Goal: Task Accomplishment & Management: Manage account settings

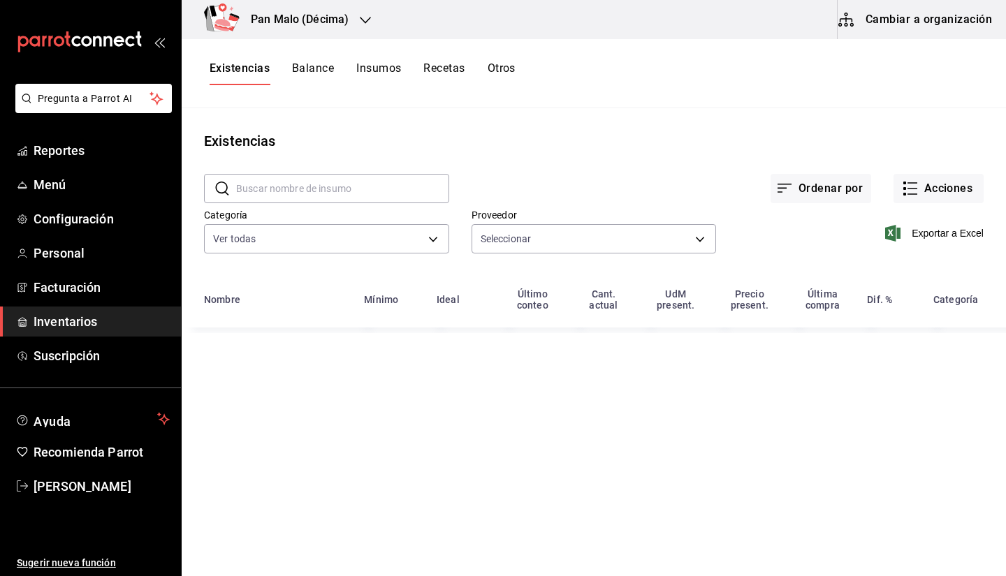
type input "36340c73-94e1-4ffc-8e70-5641b5614b16,62d2566f-a3bd-4000-8dc1-406bdbf1afd5,40f0e…"
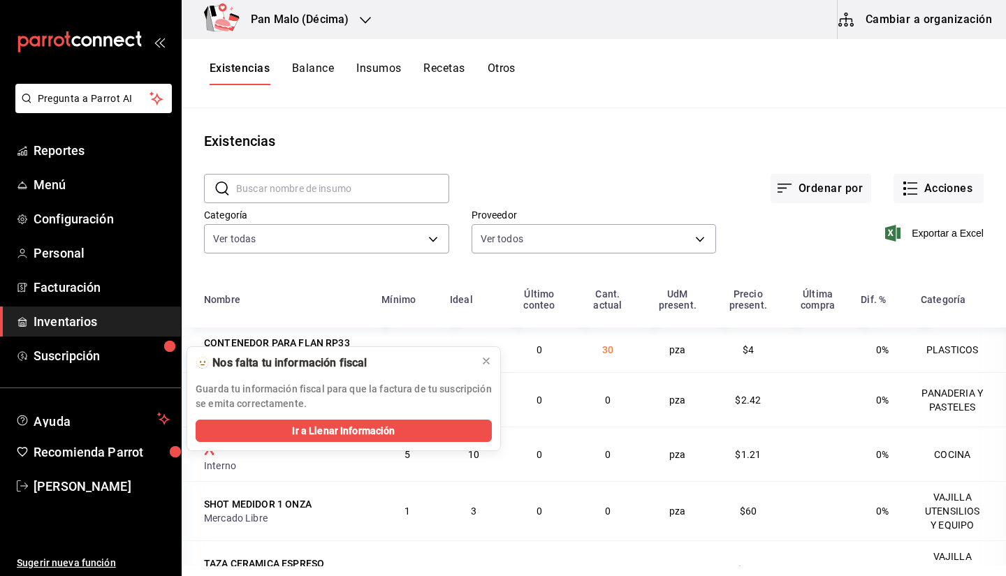
click at [920, 172] on div "Ordenar por Acciones" at bounding box center [716, 178] width 535 height 52
drag, startPoint x: 930, startPoint y: 205, endPoint x: 925, endPoint y: 187, distance: 18.8
click at [925, 187] on div "​ ​ Ordenar por Acciones Categoría Ver todas 582c698c-3cca-49c7-8505-2353f66263…" at bounding box center [594, 216] width 825 height 129
click at [925, 187] on button "Acciones" at bounding box center [939, 188] width 90 height 29
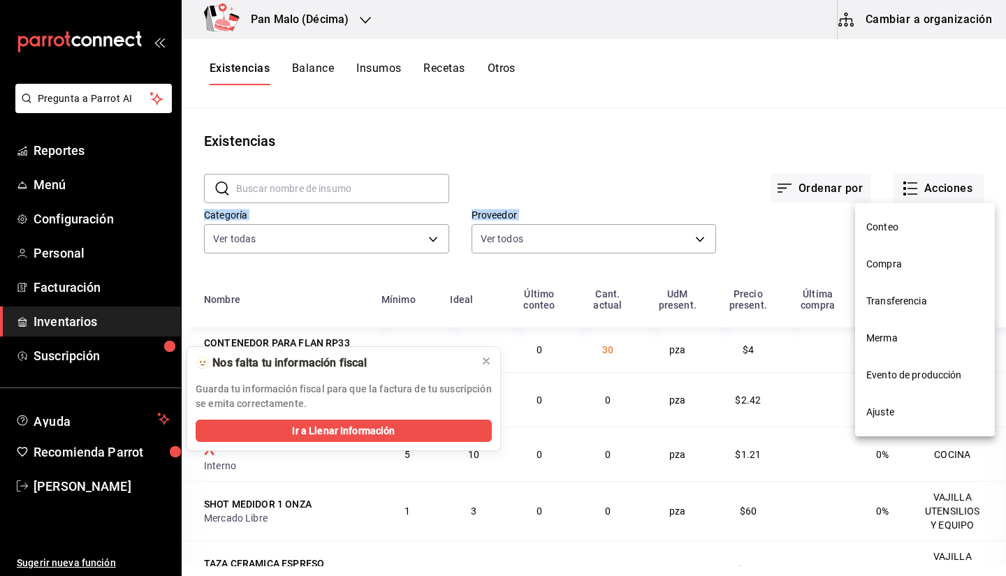
click at [883, 282] on li "Compra" at bounding box center [925, 264] width 140 height 37
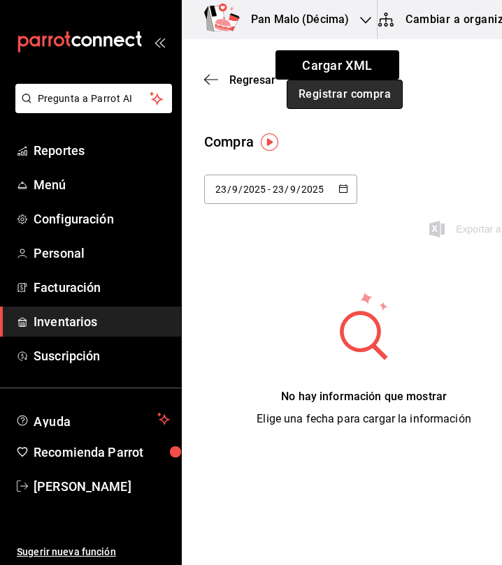
click at [448, 64] on div "Cargar XML Registrar compra" at bounding box center [399, 79] width 248 height 59
click at [375, 102] on button "Registrar compra" at bounding box center [344, 94] width 116 height 29
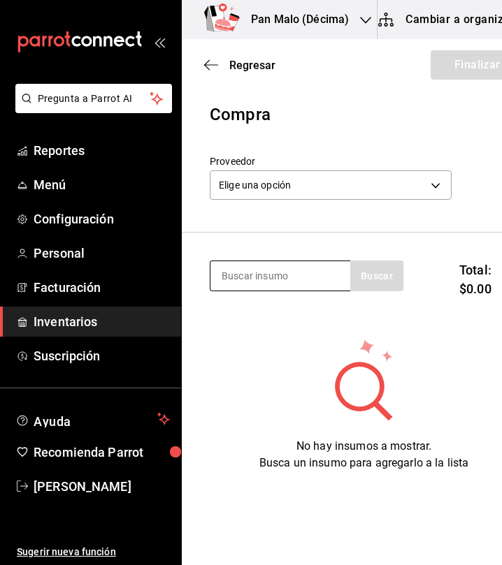
click at [283, 270] on input at bounding box center [280, 275] width 140 height 29
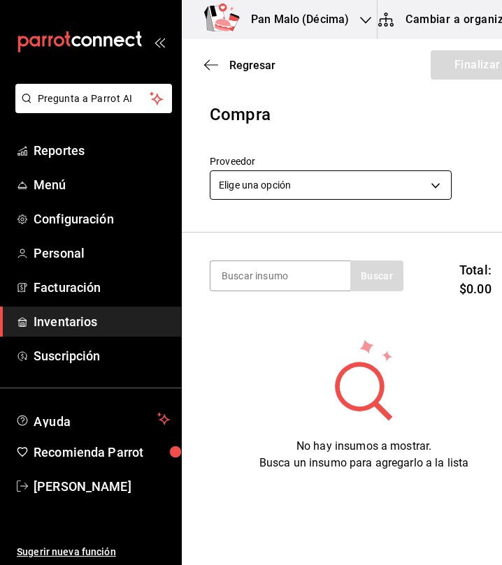
click at [248, 193] on body "Pregunta a Parrot AI Reportes Menú Configuración Personal Facturación Inventari…" at bounding box center [251, 243] width 502 height 486
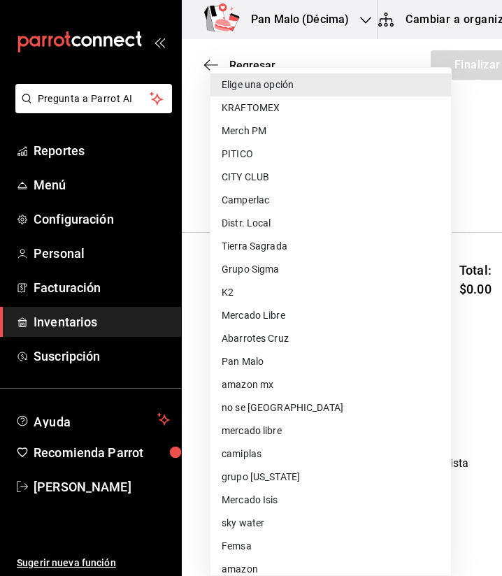
click at [337, 499] on li "Mercado Isis" at bounding box center [330, 499] width 240 height 23
type input "9682bada-e18d-4fbf-9ecb-c91b81603bff"
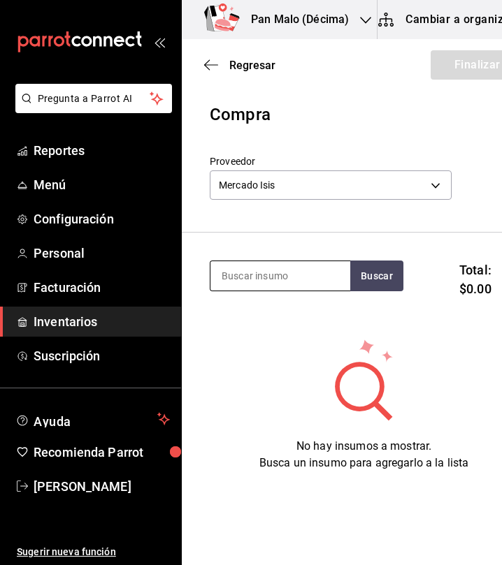
click at [286, 275] on input at bounding box center [280, 275] width 140 height 29
type input "aguacate"
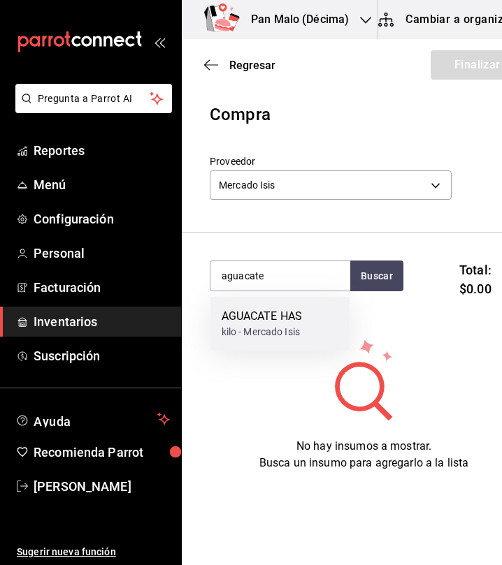
click at [326, 313] on div "AGUACATE HAS kilo - Mercado Isis" at bounding box center [280, 324] width 140 height 54
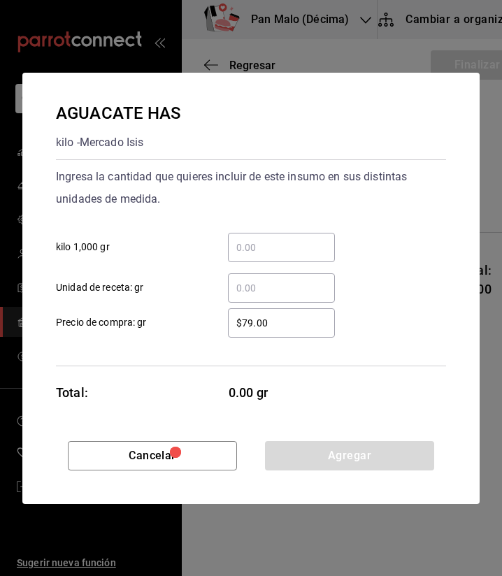
click at [281, 247] on input "​ kilo 1,000 gr" at bounding box center [281, 247] width 107 height 17
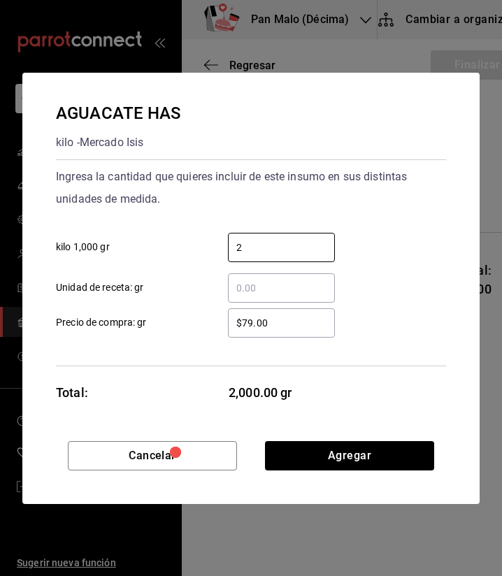
type input "2"
click at [436, 272] on div "​ Unidad de receta: gr" at bounding box center [245, 282] width 401 height 41
click at [312, 285] on input "​ Unidad de receta: gr" at bounding box center [281, 288] width 107 height 17
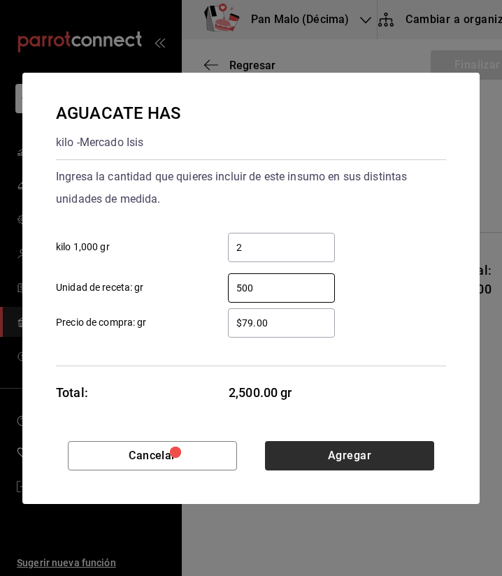
type input "500"
click at [297, 464] on button "Agregar" at bounding box center [349, 455] width 169 height 29
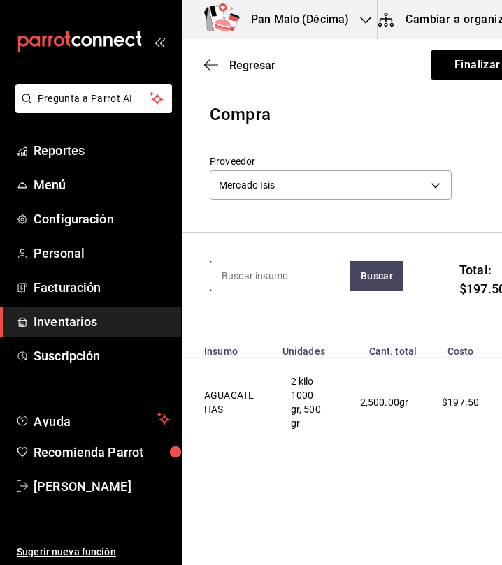
click at [285, 262] on input at bounding box center [280, 275] width 140 height 29
type input "albahaca"
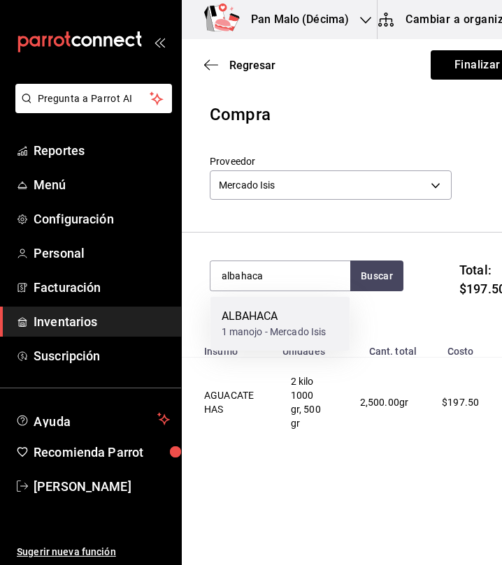
click at [263, 320] on div "ALBAHACA" at bounding box center [274, 316] width 105 height 17
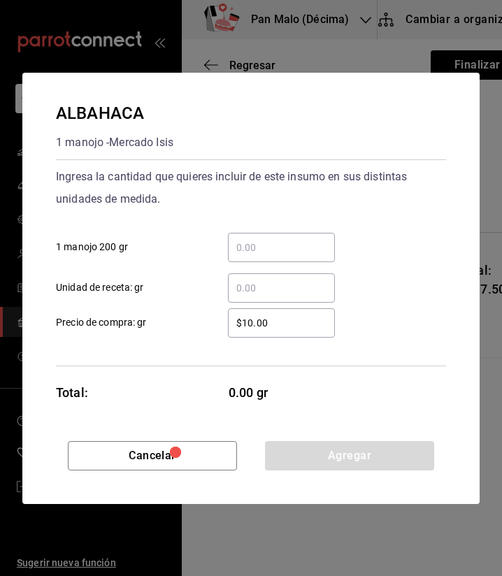
click at [281, 254] on input "​ 1 manojo 200 gr" at bounding box center [281, 247] width 107 height 17
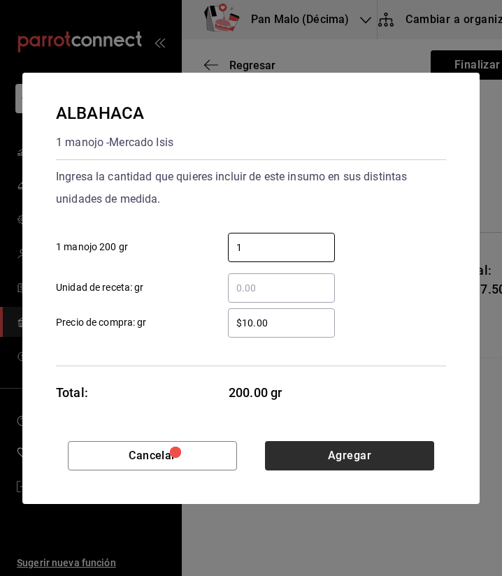
type input "1"
click at [337, 458] on button "Agregar" at bounding box center [349, 455] width 169 height 29
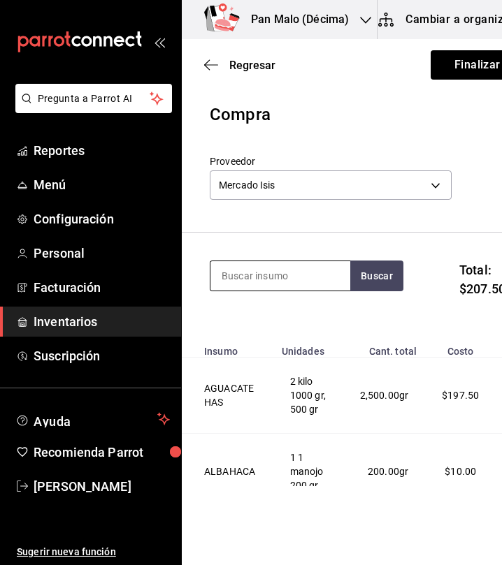
click at [252, 275] on input at bounding box center [280, 275] width 140 height 29
type input "cacahuate"
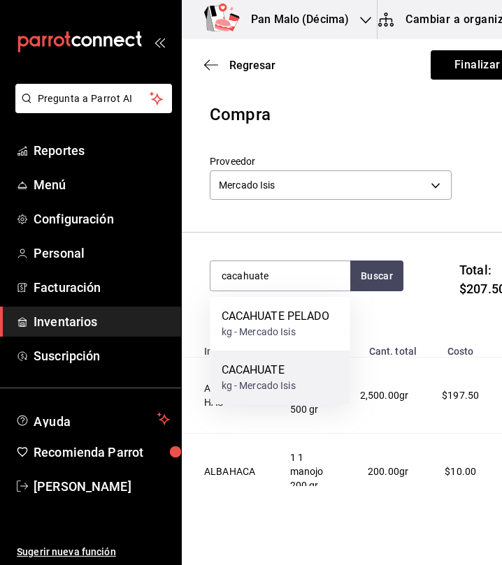
click at [270, 388] on div "kg - Mercado Isis" at bounding box center [259, 386] width 74 height 15
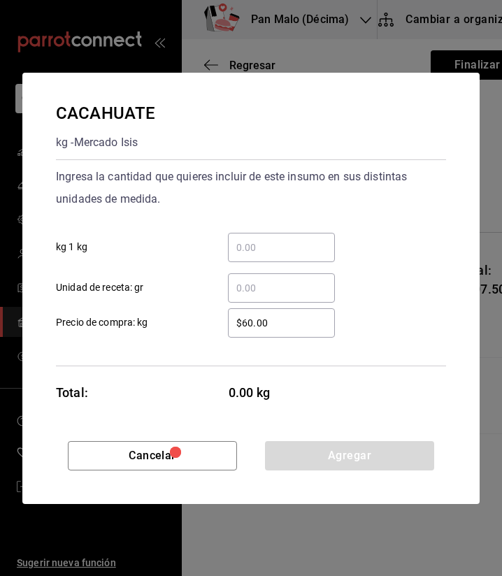
click at [304, 242] on input "​ kg 1 kg" at bounding box center [281, 247] width 107 height 17
type input "1"
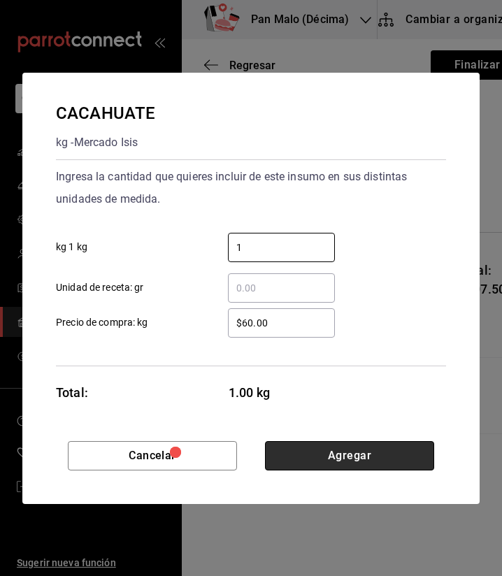
click at [378, 463] on button "Agregar" at bounding box center [349, 455] width 169 height 29
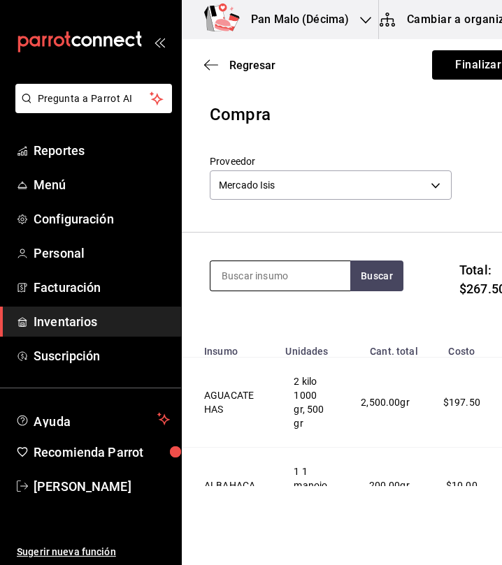
click at [284, 264] on input at bounding box center [280, 275] width 140 height 29
type input "morada"
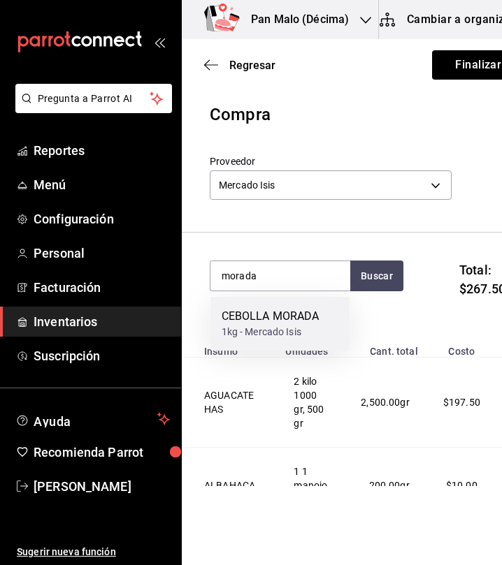
click at [273, 326] on div "1kg - Mercado Isis" at bounding box center [271, 332] width 98 height 15
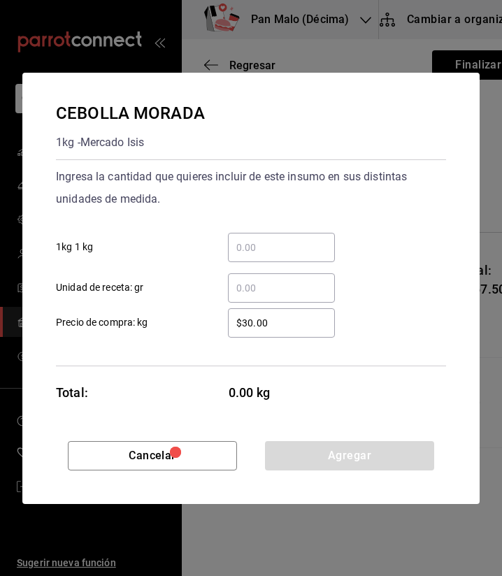
click at [288, 252] on input "​ 1kg 1 kg" at bounding box center [281, 247] width 107 height 17
type input "3"
click at [266, 296] on input "​ Unidad de receta: gr" at bounding box center [281, 288] width 107 height 17
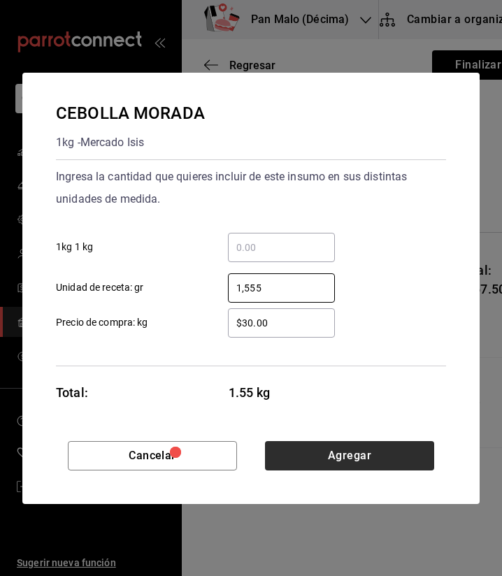
type input "1,555"
click at [393, 463] on button "Agregar" at bounding box center [349, 455] width 169 height 29
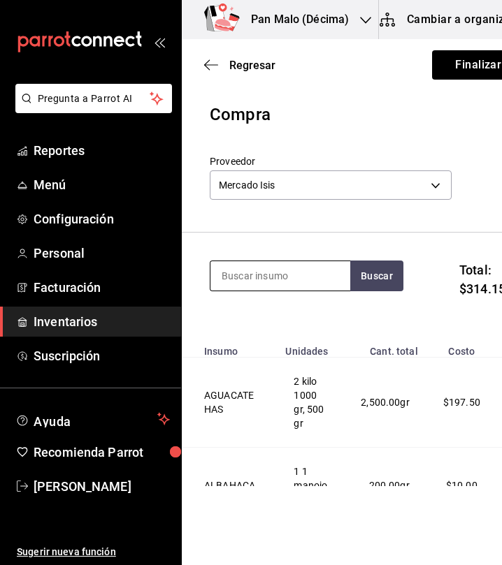
click at [267, 267] on input at bounding box center [280, 275] width 140 height 29
type input "cilantro"
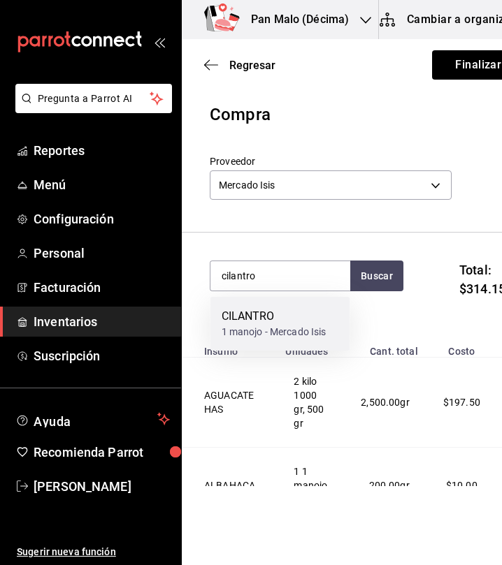
click at [308, 323] on div "CILANTRO" at bounding box center [274, 316] width 105 height 17
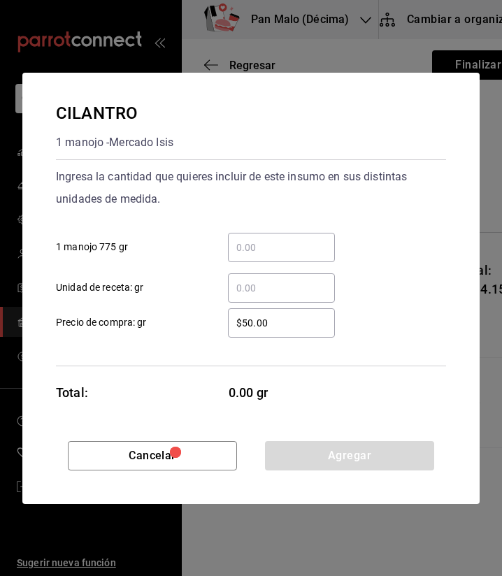
click at [270, 283] on input "​ Unidad de receta: gr" at bounding box center [281, 288] width 107 height 17
click at [252, 236] on div "​" at bounding box center [281, 247] width 107 height 29
click at [252, 239] on input "​ 1 manojo 775 gr" at bounding box center [281, 247] width 107 height 17
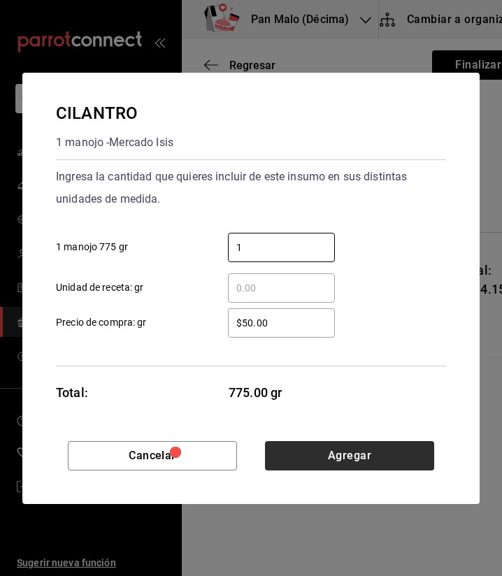
type input "1"
click at [305, 447] on button "Agregar" at bounding box center [349, 455] width 169 height 29
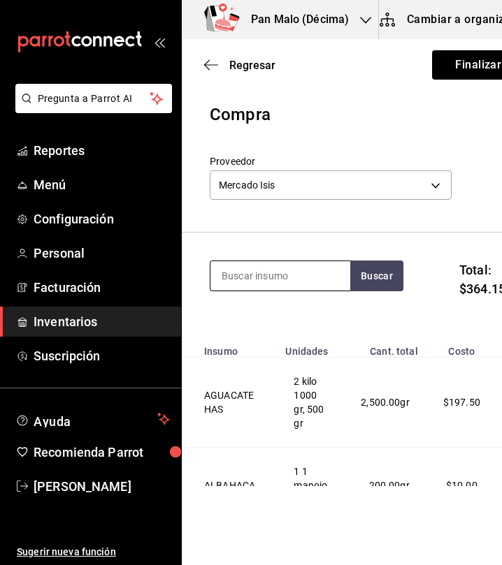
click at [233, 271] on input at bounding box center [280, 275] width 140 height 29
type input "limon"
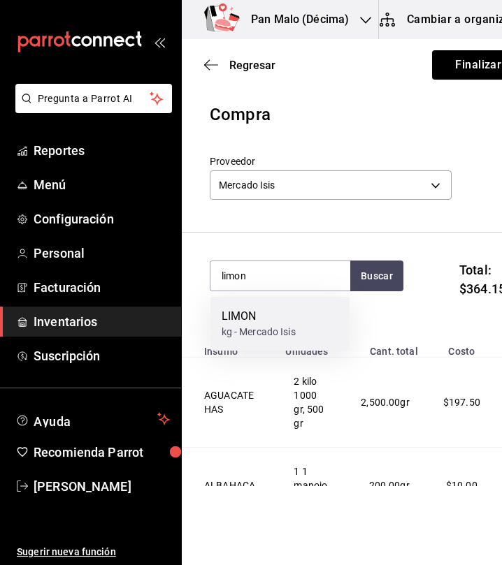
click at [259, 333] on div "kg - Mercado Isis" at bounding box center [259, 332] width 74 height 15
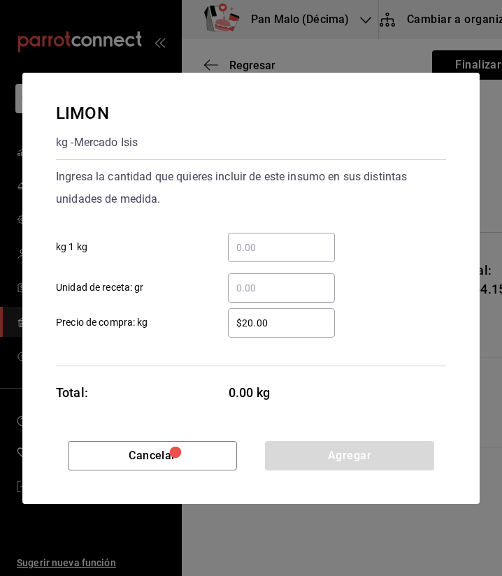
click at [303, 246] on input "​ kg 1 kg" at bounding box center [281, 247] width 107 height 17
type input "1"
click at [294, 291] on input "​ Unidad de receta: gr" at bounding box center [281, 288] width 107 height 17
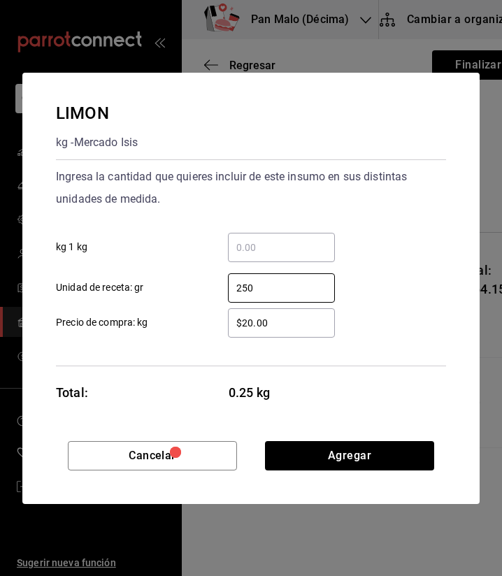
type input "250"
click at [335, 470] on div "Cancelar Agregar" at bounding box center [250, 472] width 457 height 63
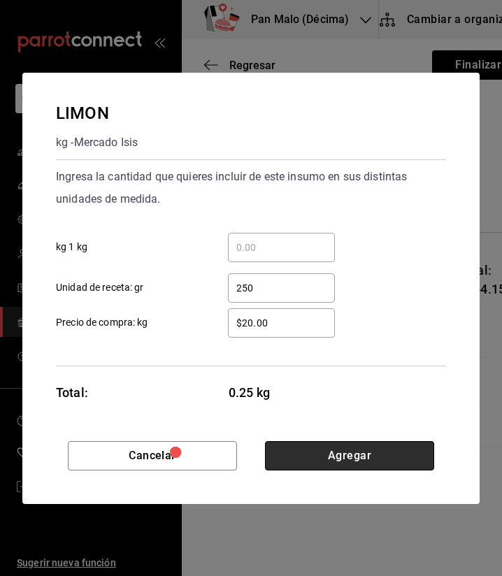
click at [326, 466] on button "Agregar" at bounding box center [349, 455] width 169 height 29
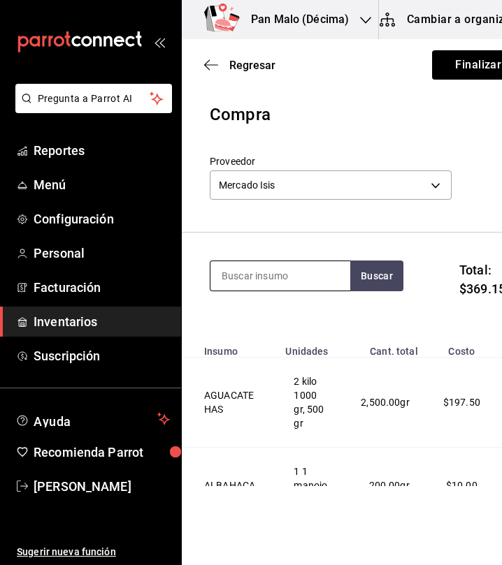
click at [240, 275] on input at bounding box center [280, 275] width 140 height 29
type input "lechug"
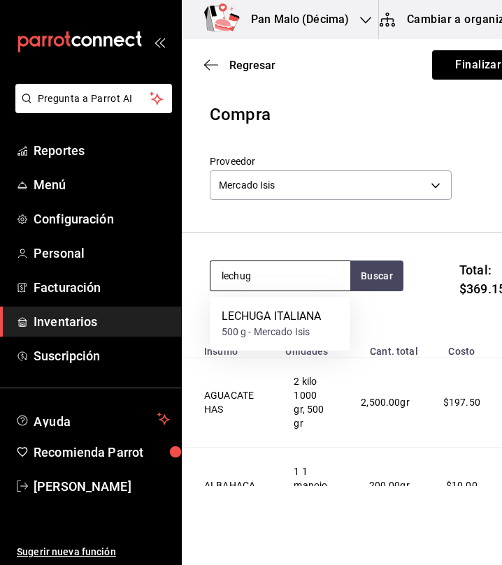
click at [299, 326] on div "500 g - Mercado Isis" at bounding box center [272, 332] width 100 height 15
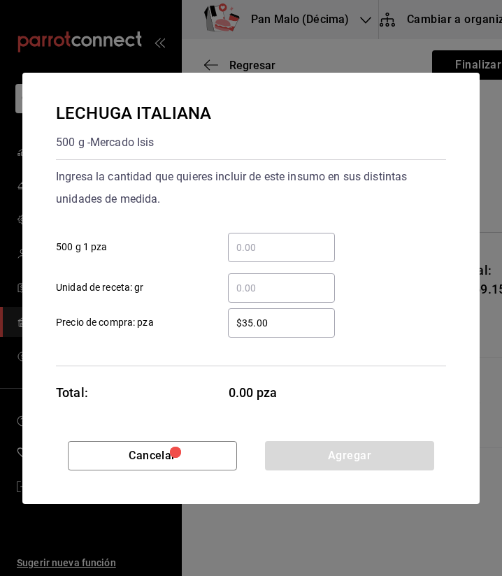
click at [312, 171] on div "Ingresa la cantidad que quieres incluir de este insumo en sus distintas unidade…" at bounding box center [251, 188] width 390 height 45
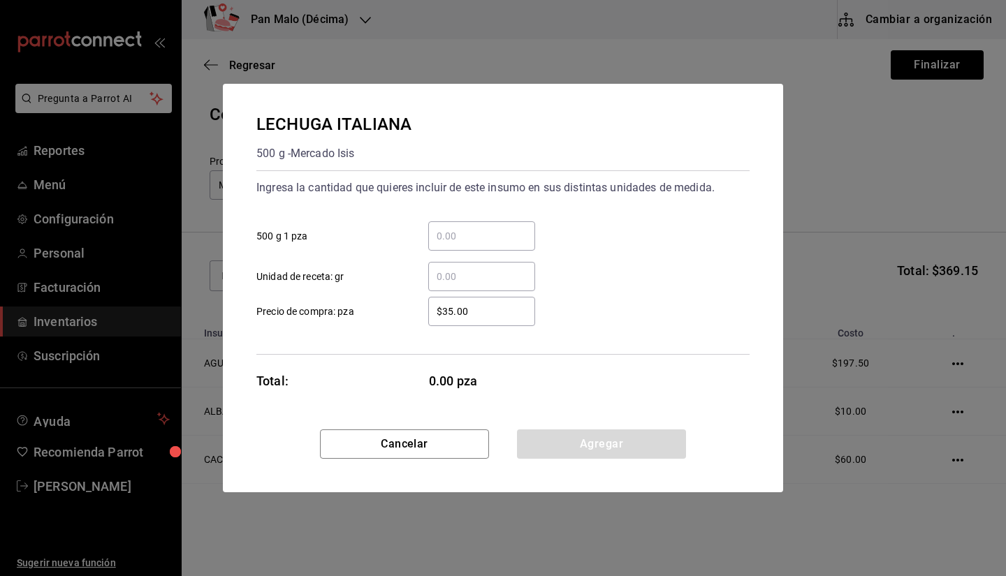
click at [467, 214] on div "​ 500 g 1 pza" at bounding box center [497, 230] width 504 height 41
click at [456, 242] on input "​ 500 g 1 pza" at bounding box center [481, 236] width 107 height 17
click at [453, 205] on div "Ingresa la cantidad que quieres incluir de este insumo en sus distintas unidade…" at bounding box center [502, 234] width 493 height 115
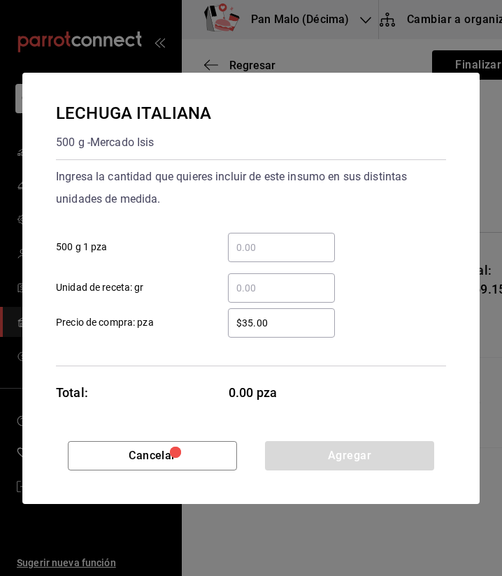
click at [294, 265] on div "​ Unidad de receta: gr" at bounding box center [245, 282] width 401 height 41
click at [289, 257] on div "​" at bounding box center [281, 247] width 107 height 29
click at [289, 256] on input "​ 500 g 1 pza" at bounding box center [281, 247] width 107 height 17
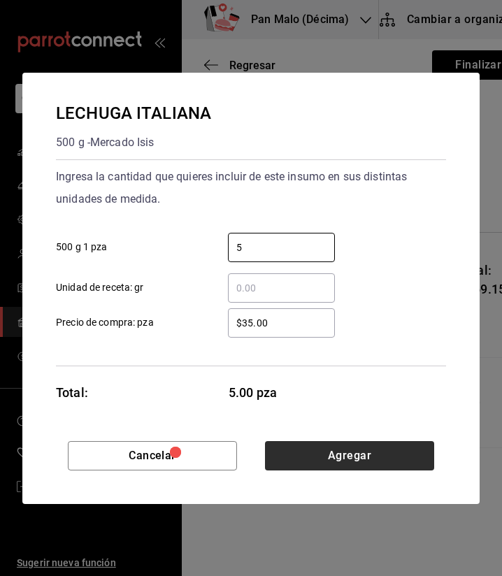
type input "5"
click at [364, 451] on button "Agregar" at bounding box center [349, 455] width 169 height 29
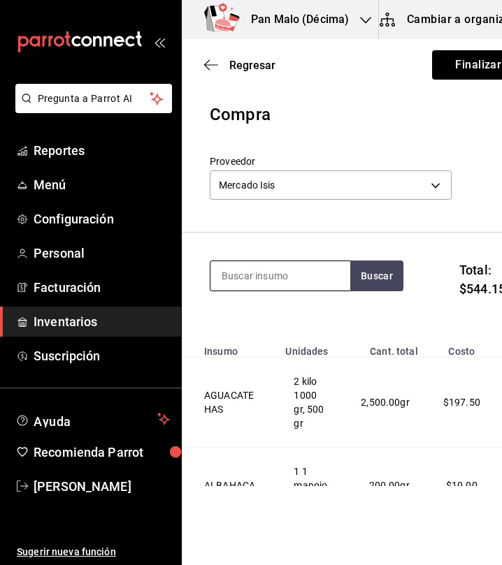
click at [266, 277] on input at bounding box center [280, 275] width 140 height 29
type input "pepi"
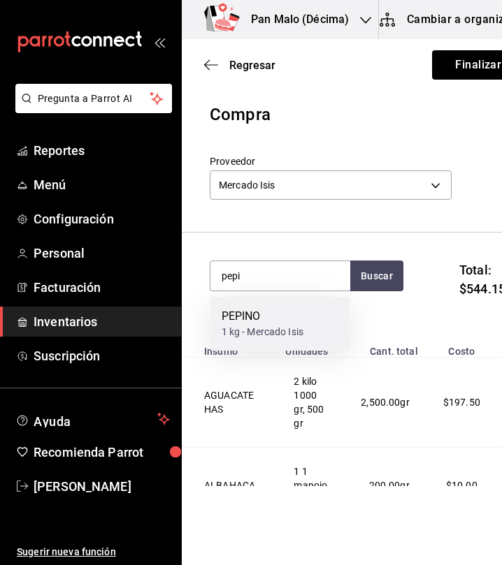
click at [264, 322] on div "PEPINO" at bounding box center [263, 316] width 82 height 17
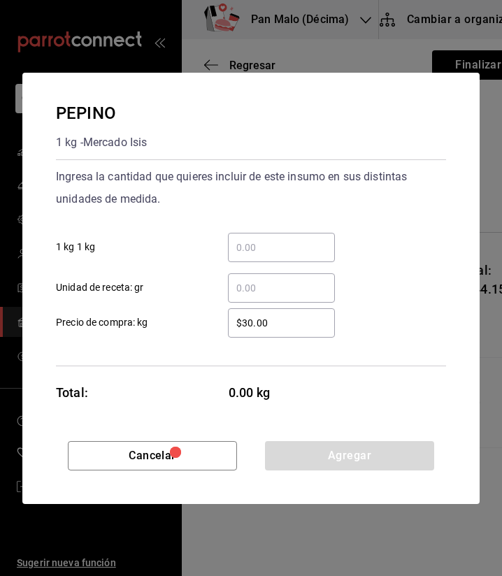
click at [268, 256] on div "​" at bounding box center [281, 247] width 107 height 29
click at [268, 256] on input "​ 1 kg 1 kg" at bounding box center [281, 247] width 107 height 17
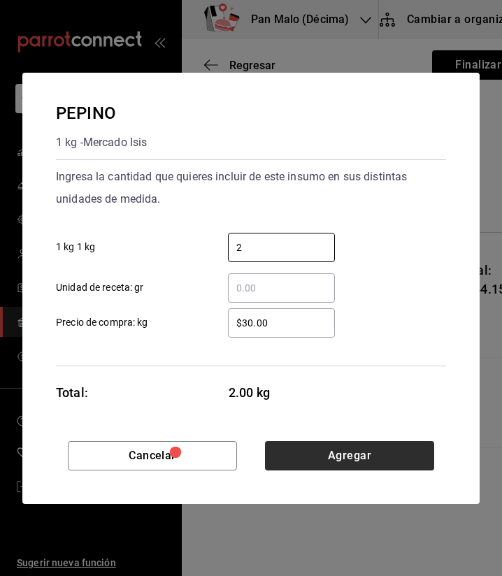
type input "2"
click at [314, 467] on button "Agregar" at bounding box center [349, 455] width 169 height 29
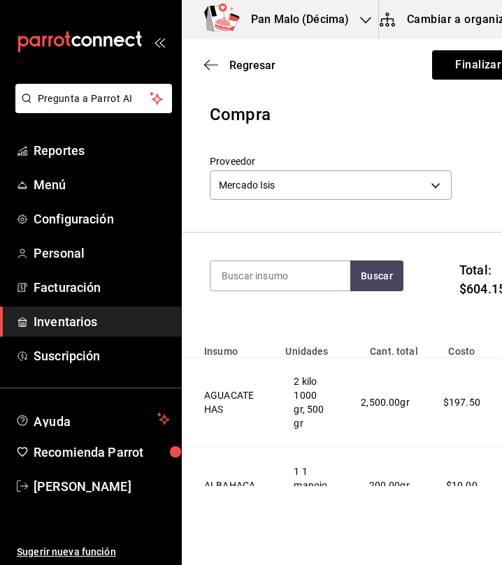
click at [271, 294] on div "Buscar" at bounding box center [307, 285] width 194 height 49
click at [275, 284] on input at bounding box center [280, 275] width 140 height 29
click at [284, 270] on input at bounding box center [280, 275] width 140 height 29
click at [282, 277] on input at bounding box center [280, 275] width 140 height 29
click at [275, 268] on input at bounding box center [280, 275] width 140 height 29
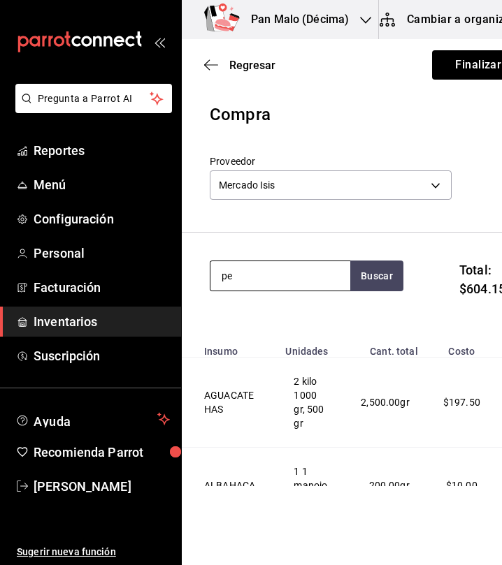
type input "p"
type input "o"
type input "pimiento verde"
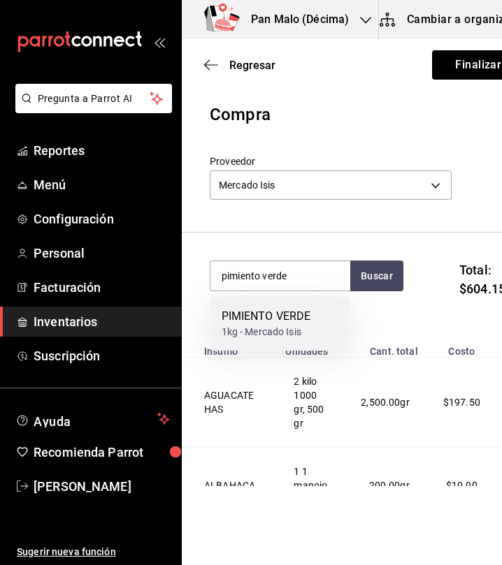
click at [274, 324] on div "PIMIENTO VERDE" at bounding box center [266, 316] width 89 height 17
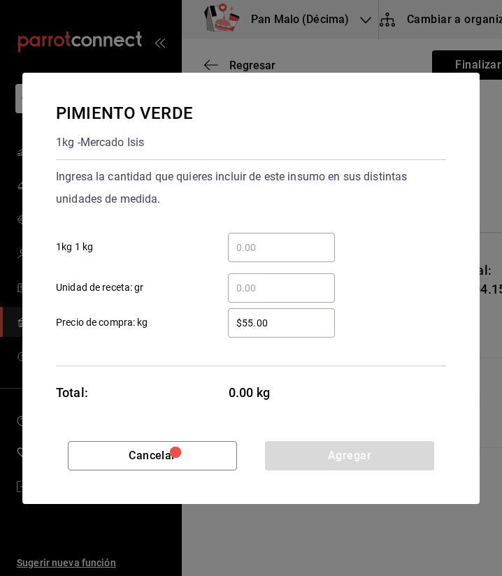
click at [280, 239] on input "​ 1kg 1 kg" at bounding box center [281, 247] width 107 height 17
click at [248, 287] on input "​ Unidad de receta: gr" at bounding box center [281, 288] width 107 height 17
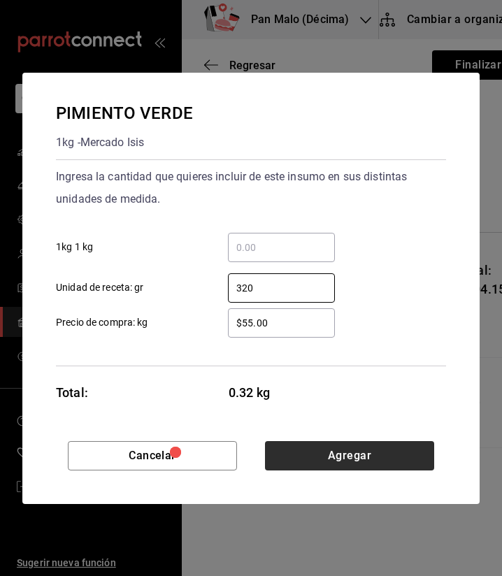
type input "320"
click at [358, 443] on button "Agregar" at bounding box center [349, 455] width 169 height 29
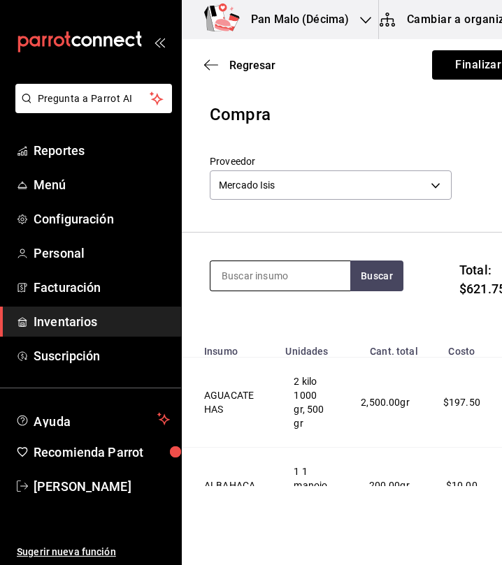
click at [323, 277] on input at bounding box center [280, 275] width 140 height 29
type input "piña"
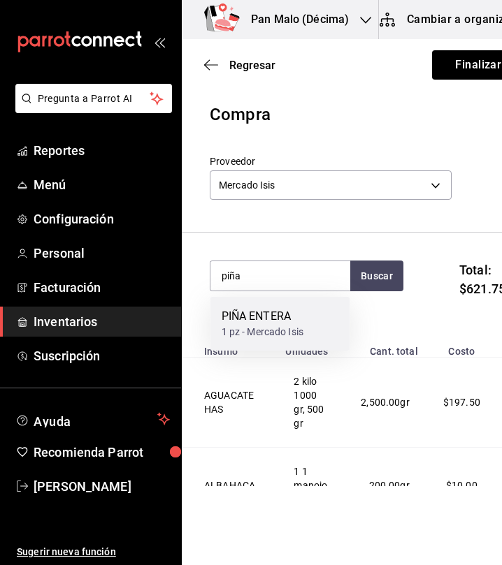
click at [304, 312] on div "PIÑA ENTERA" at bounding box center [263, 316] width 82 height 17
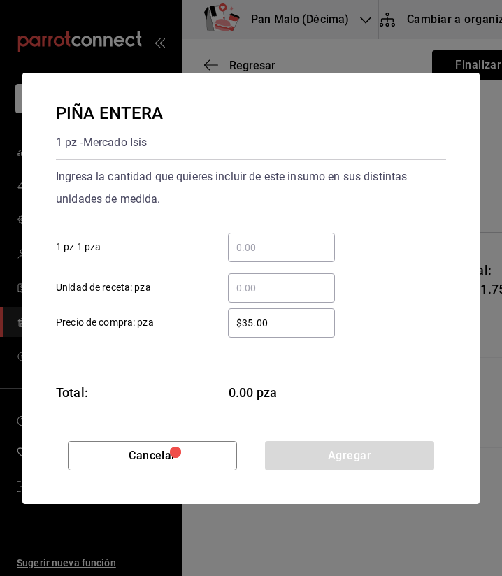
click at [282, 249] on input "​ 1 pz 1 pza" at bounding box center [281, 247] width 107 height 17
click at [271, 254] on input "​ 1 pz 1 pza" at bounding box center [281, 247] width 107 height 17
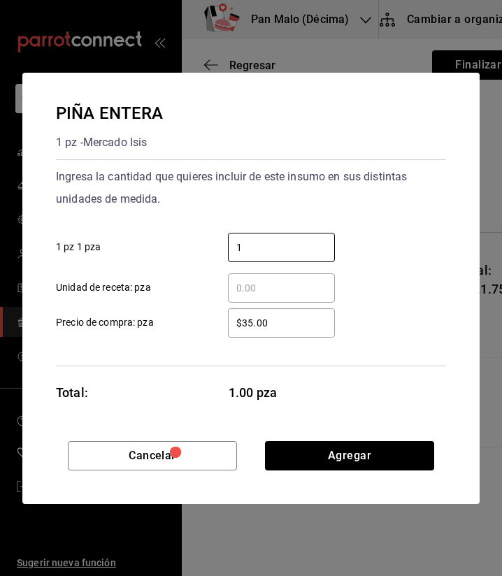
type input "1"
click at [359, 471] on div "Cancelar Agregar" at bounding box center [250, 472] width 457 height 63
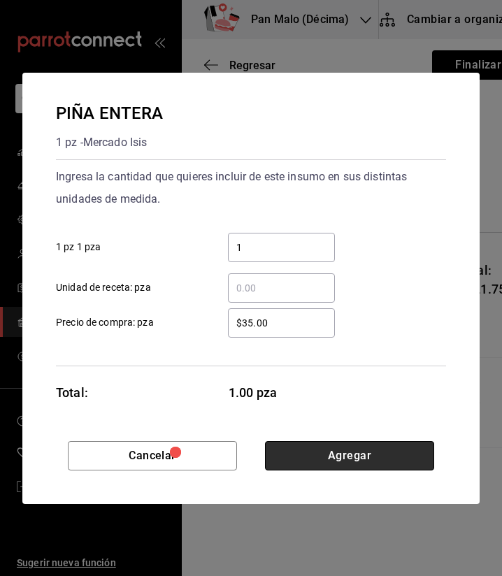
click at [314, 463] on button "Agregar" at bounding box center [349, 455] width 169 height 29
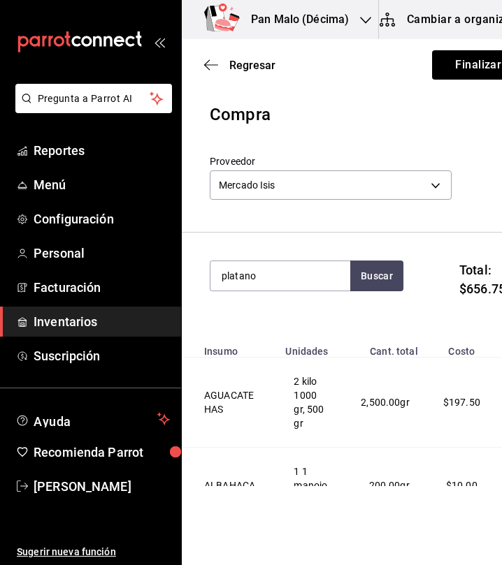
type input "platano"
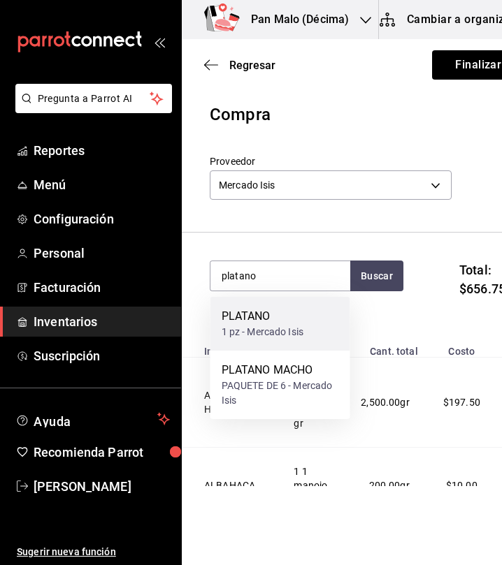
click at [271, 329] on div "1 pz - Mercado Isis" at bounding box center [263, 332] width 82 height 15
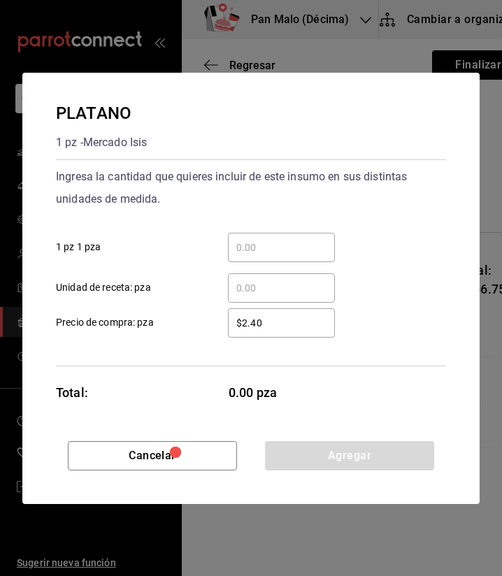
click at [290, 289] on input "​ Unidad de receta: pza" at bounding box center [281, 288] width 107 height 17
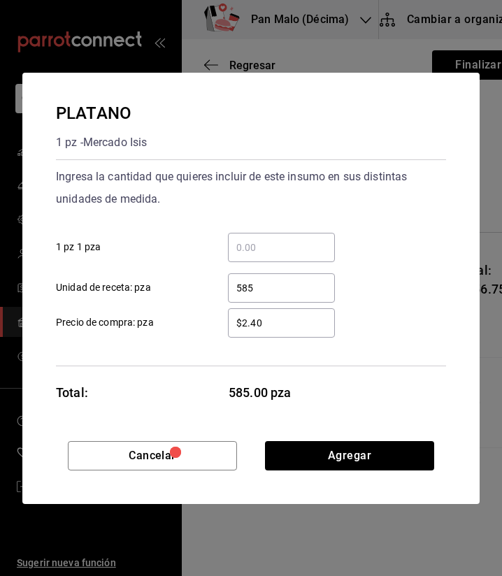
type input "585"
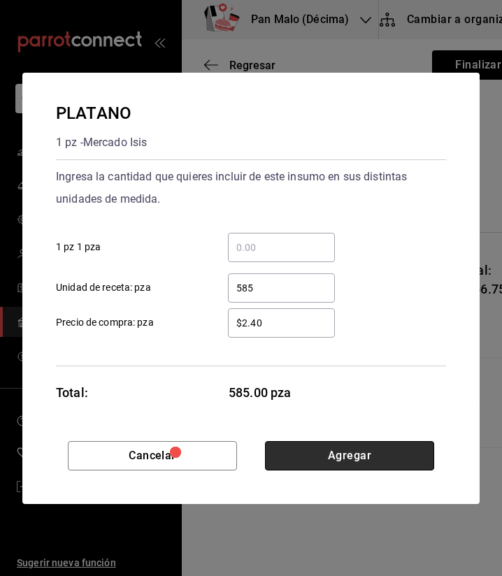
click at [313, 451] on button "Agregar" at bounding box center [349, 455] width 169 height 29
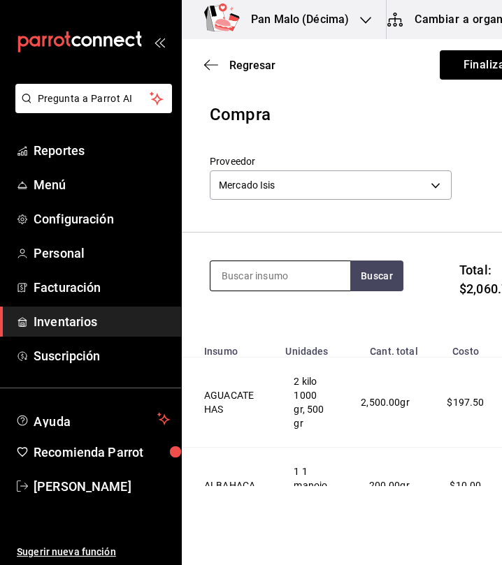
click at [241, 277] on input at bounding box center [280, 275] width 140 height 29
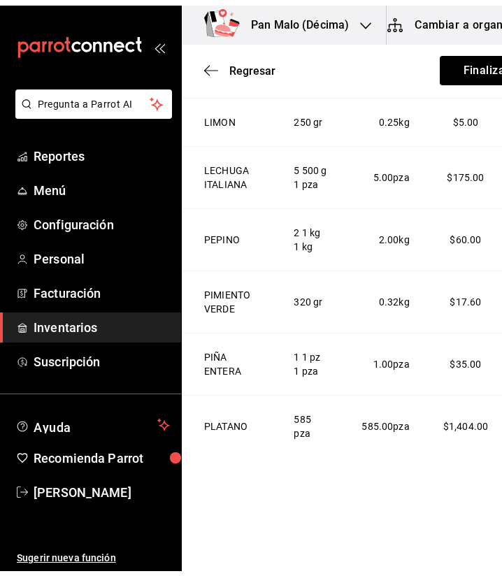
scroll to position [0, 53]
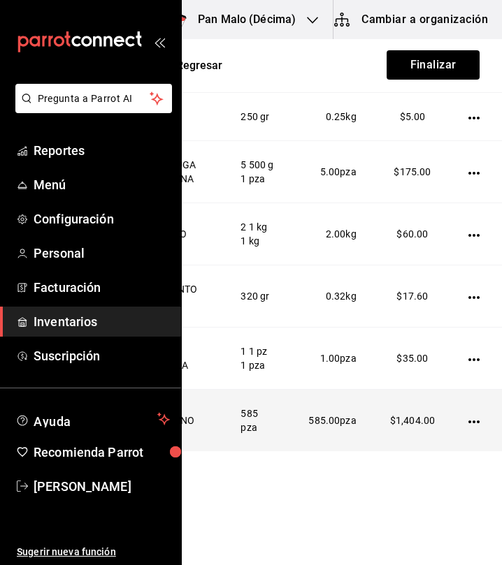
click at [468, 421] on icon "button" at bounding box center [473, 421] width 11 height 11
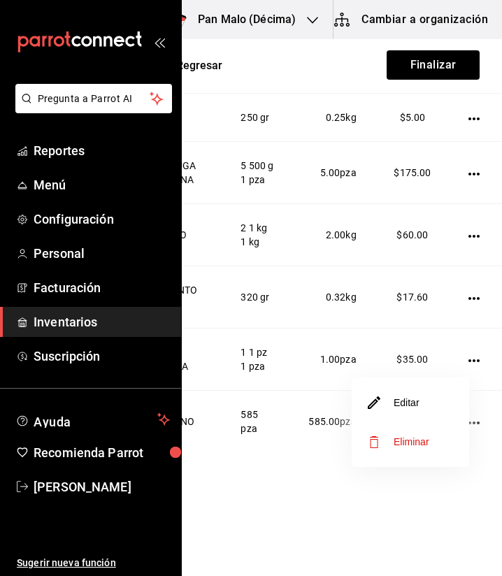
click at [433, 412] on li "Editar" at bounding box center [409, 402] width 117 height 39
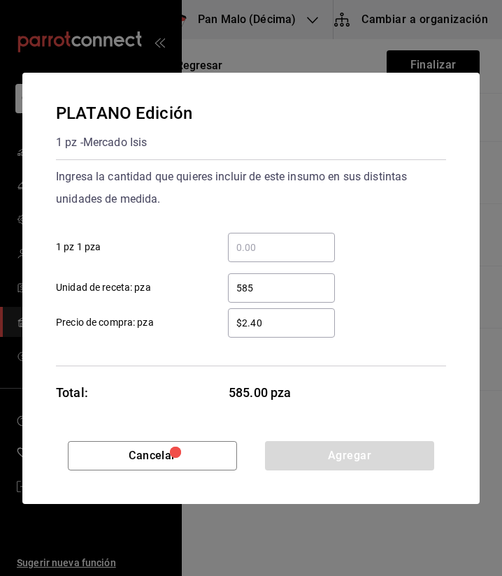
click at [296, 282] on input "585" at bounding box center [281, 288] width 107 height 17
type input "5"
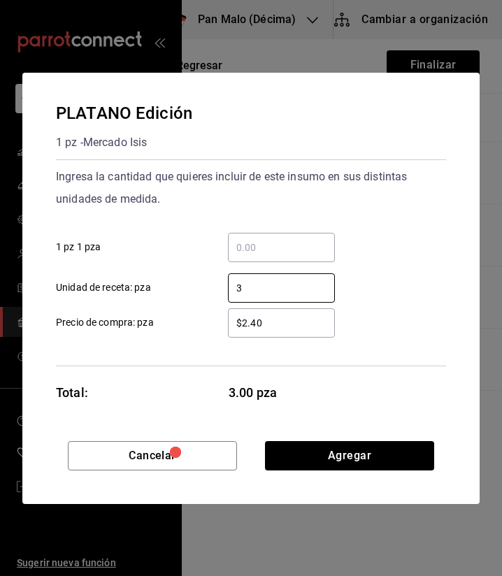
type input "3"
click at [446, 472] on div "Cancelar Agregar" at bounding box center [250, 472] width 457 height 63
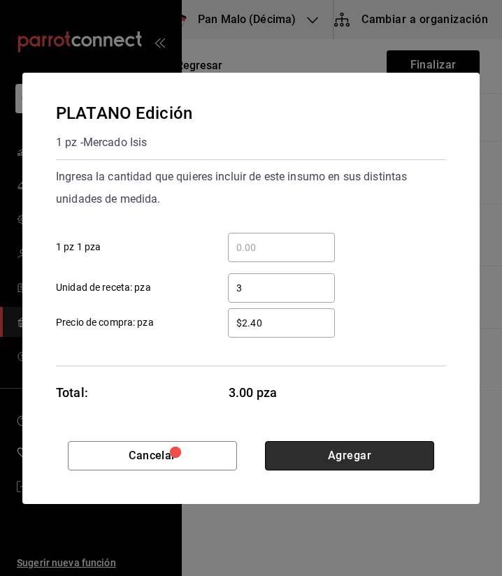
click at [413, 457] on button "Agregar" at bounding box center [349, 455] width 169 height 29
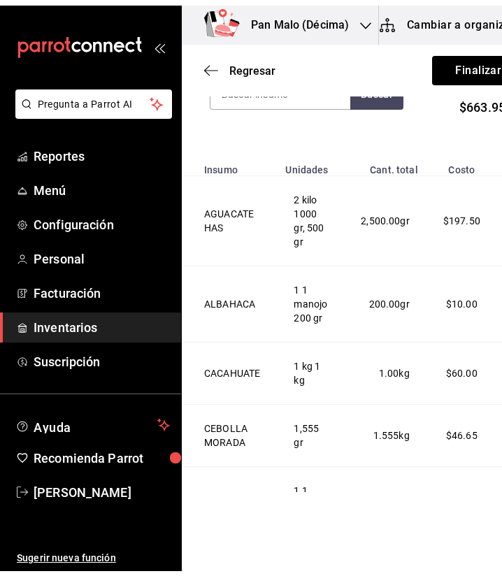
scroll to position [0, 0]
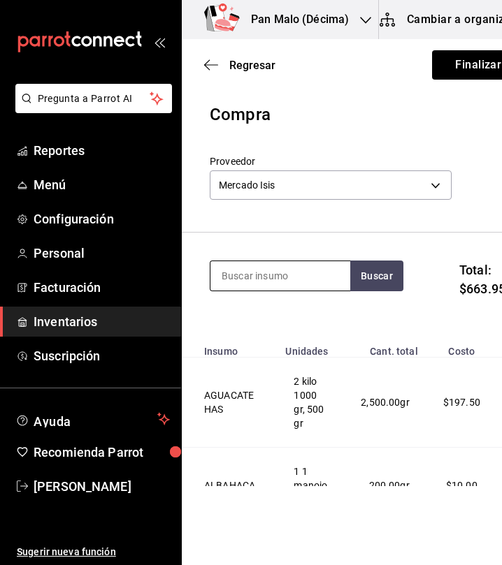
click at [285, 277] on input at bounding box center [280, 275] width 140 height 29
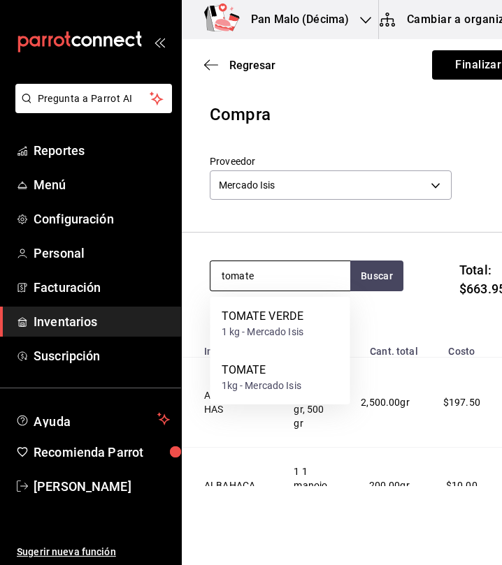
type input "tomate"
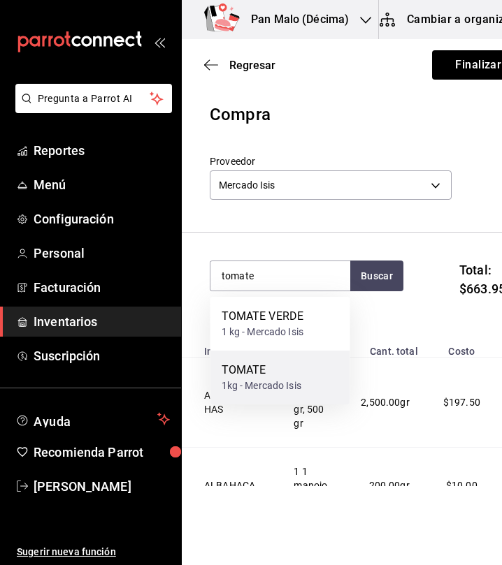
click at [263, 379] on div "1kg - Mercado Isis" at bounding box center [262, 386] width 80 height 15
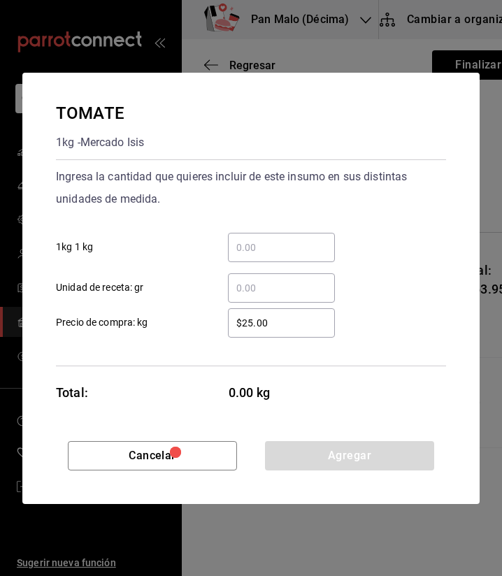
click at [285, 240] on input "​ 1kg 1 kg" at bounding box center [281, 247] width 107 height 17
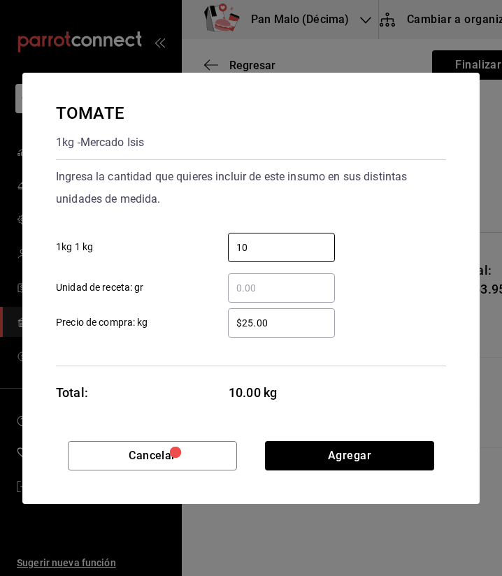
type input "10"
click at [365, 471] on div "Cancelar Agregar" at bounding box center [250, 472] width 457 height 63
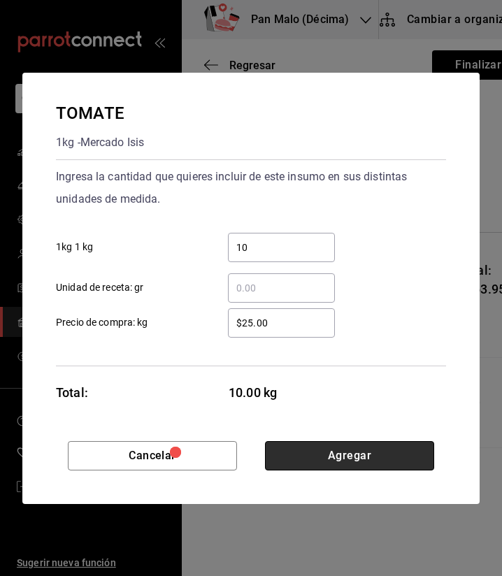
click at [365, 469] on button "Agregar" at bounding box center [349, 455] width 169 height 29
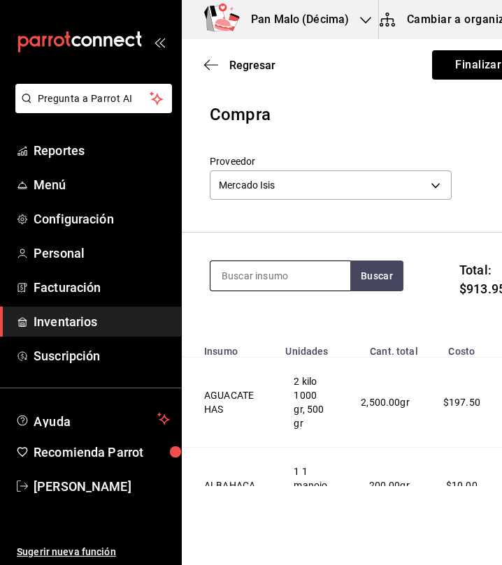
click at [252, 275] on input at bounding box center [280, 275] width 140 height 29
type input "naranja"
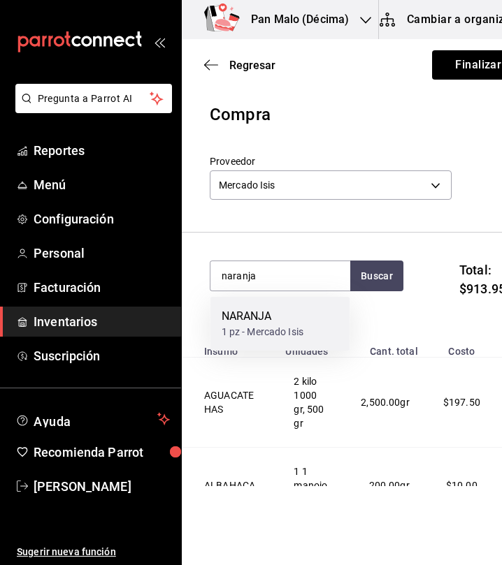
click at [246, 322] on div "NARANJA" at bounding box center [263, 316] width 82 height 17
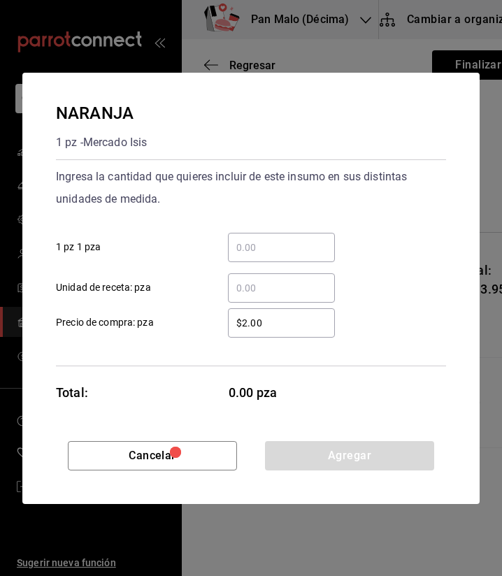
click at [298, 234] on div "​" at bounding box center [281, 247] width 107 height 29
click at [298, 239] on input "​ 1 pz 1 pza" at bounding box center [281, 247] width 107 height 17
click at [296, 237] on div "​" at bounding box center [281, 247] width 107 height 29
click at [296, 239] on input "​ 1 pz 1 pza" at bounding box center [281, 247] width 107 height 17
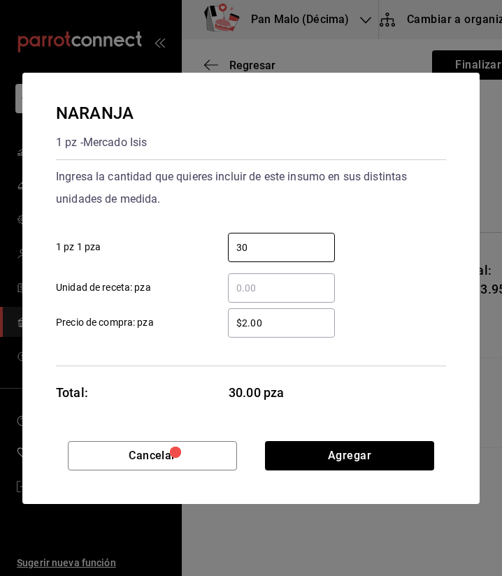
type input "30"
click at [351, 437] on div "NARANJA 1 pz - Mercado Isis Ingresa la cantidad que quieres incluir de este ins…" at bounding box center [250, 257] width 457 height 368
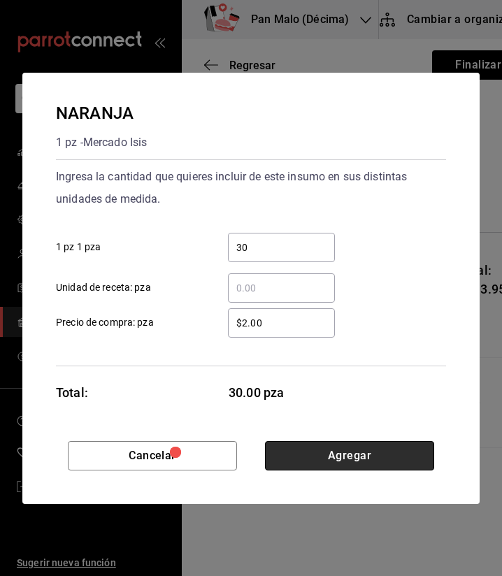
click at [346, 464] on button "Agregar" at bounding box center [349, 455] width 169 height 29
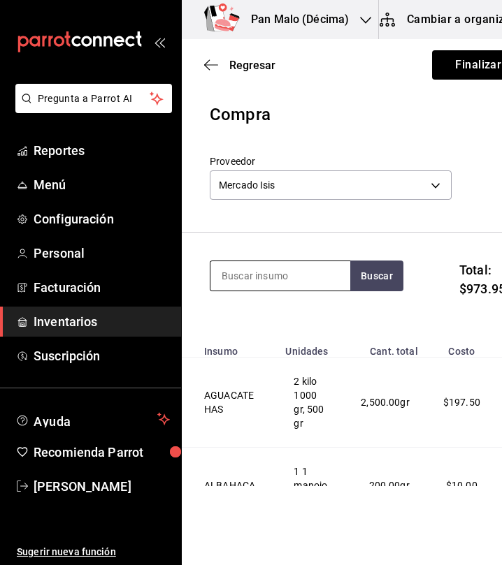
click at [231, 263] on input at bounding box center [280, 275] width 140 height 29
click at [247, 281] on input at bounding box center [280, 275] width 140 height 29
type input "poblano"
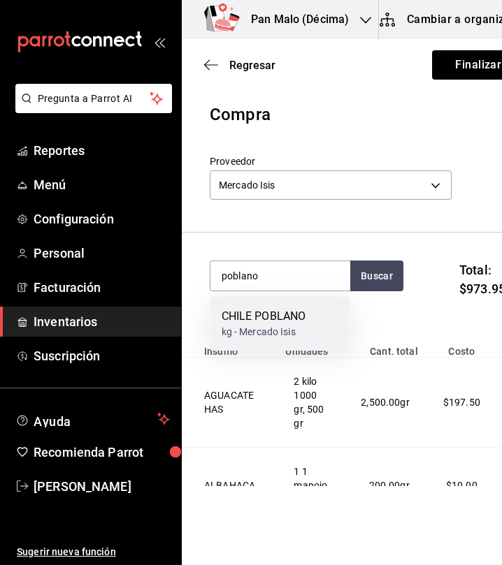
click at [261, 328] on div "kg - Mercado Isis" at bounding box center [264, 332] width 85 height 15
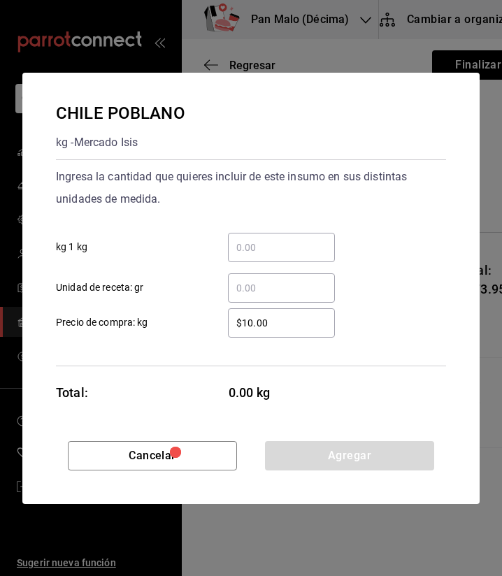
click at [311, 250] on input "​ kg 1 kg" at bounding box center [281, 247] width 107 height 17
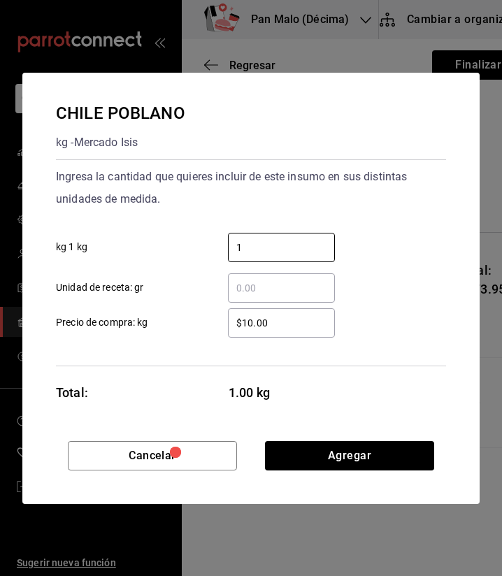
type input "1"
click at [260, 286] on input "​ Unidad de receta: gr" at bounding box center [281, 288] width 107 height 17
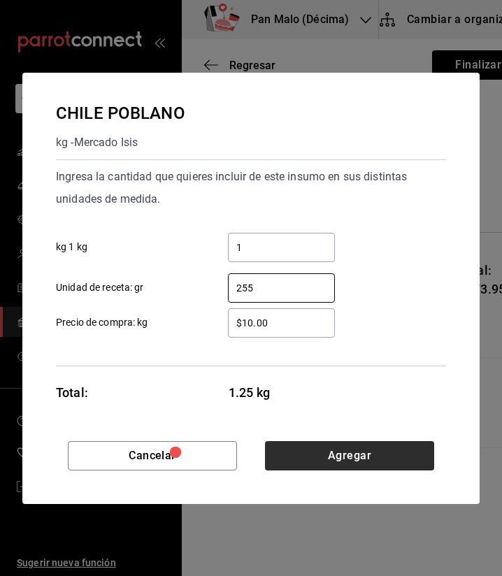
type input "255"
click at [292, 442] on button "Agregar" at bounding box center [349, 455] width 169 height 29
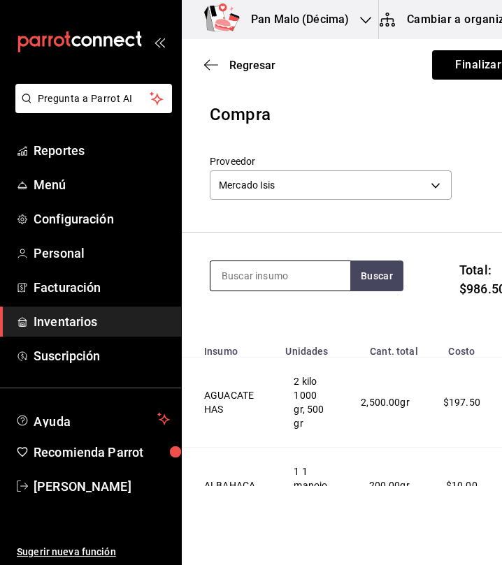
click at [260, 266] on input at bounding box center [280, 275] width 140 height 29
click at [258, 273] on input at bounding box center [280, 275] width 140 height 29
type input "tomate verde"
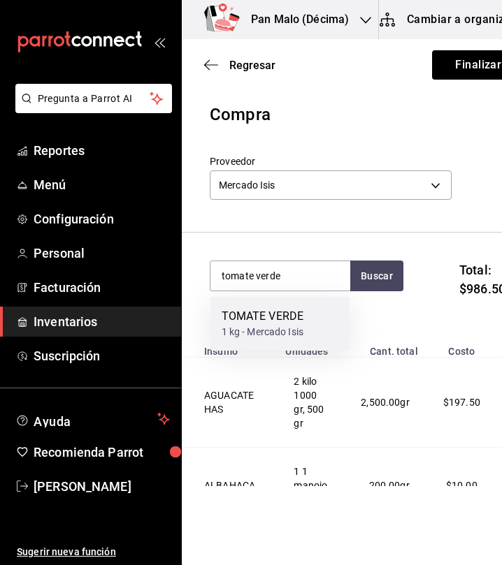
click at [291, 331] on div "1 kg - Mercado Isis" at bounding box center [263, 332] width 82 height 15
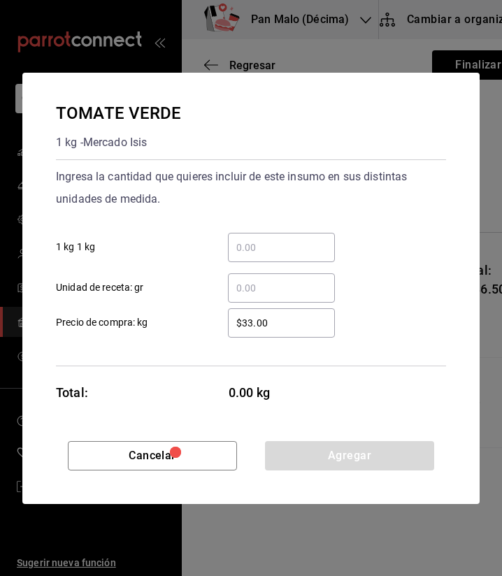
click at [292, 249] on input "​ 1 kg 1 kg" at bounding box center [281, 247] width 107 height 17
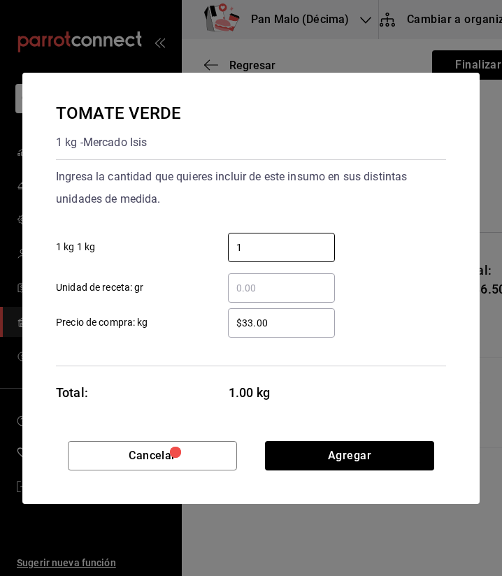
type input "1"
click at [256, 280] on input "​ Unidad de receta: gr" at bounding box center [281, 288] width 107 height 17
click at [259, 282] on input "​ Unidad de receta: gr" at bounding box center [281, 288] width 107 height 17
type input "500"
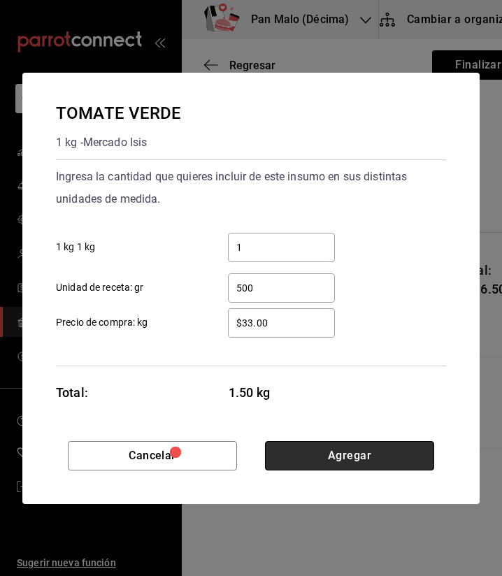
click at [316, 453] on button "Agregar" at bounding box center [349, 455] width 169 height 29
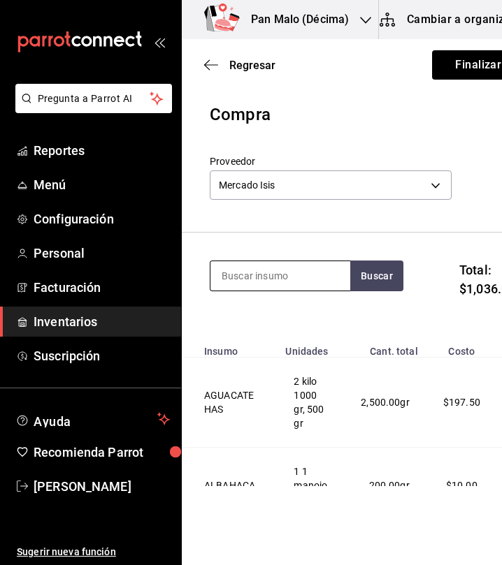
click at [270, 265] on input at bounding box center [280, 275] width 140 height 29
click at [258, 284] on input "frijoñ" at bounding box center [280, 275] width 140 height 29
type input "frijo"
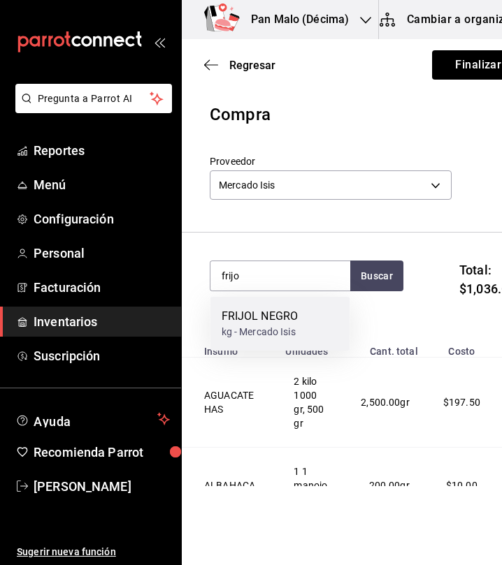
click at [263, 317] on div "FRIJOL NEGRO" at bounding box center [260, 316] width 77 height 17
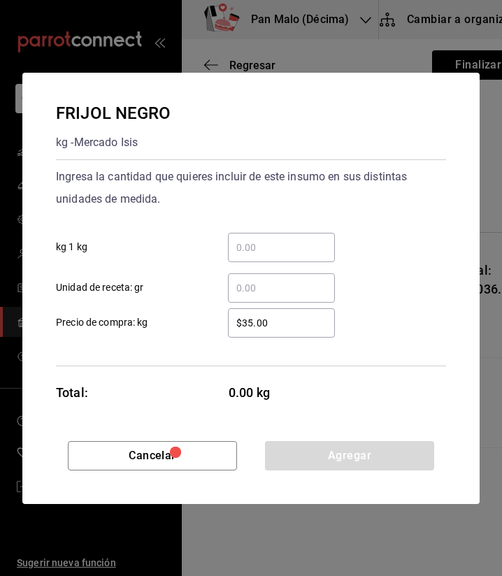
click at [259, 287] on input "​ Unidad de receta: gr" at bounding box center [281, 288] width 107 height 17
click at [255, 251] on input "​ kg 1 kg" at bounding box center [281, 247] width 107 height 17
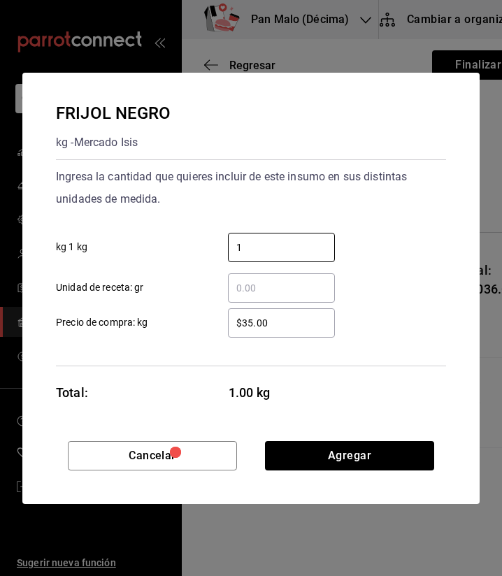
type input "1"
click at [411, 472] on div "Cancelar Agregar" at bounding box center [250, 472] width 457 height 63
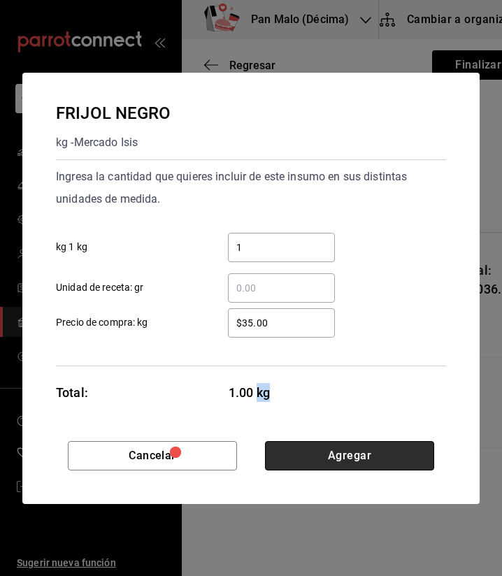
click at [396, 465] on button "Agregar" at bounding box center [349, 455] width 169 height 29
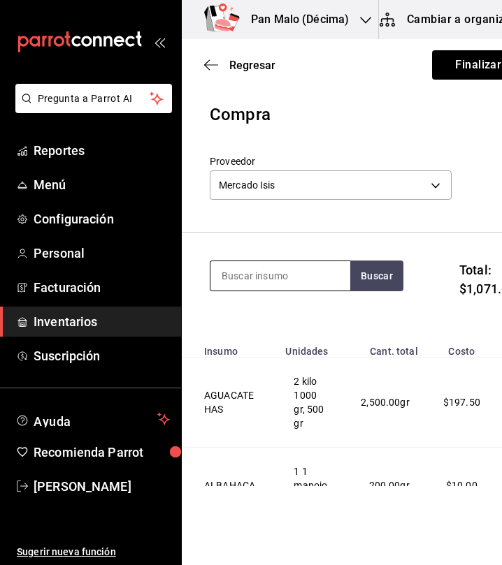
click at [283, 283] on input at bounding box center [280, 275] width 140 height 29
type input "platano"
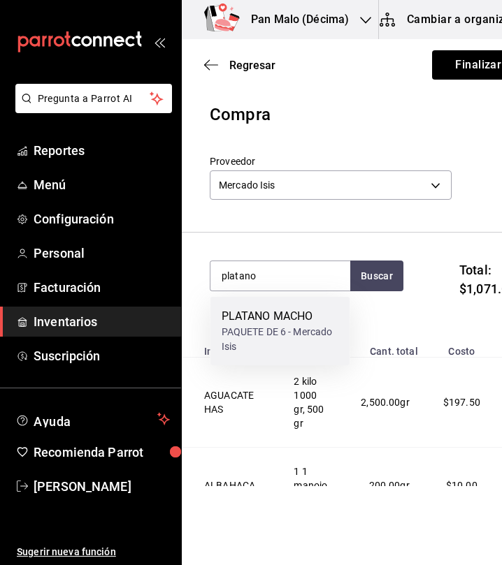
click at [256, 354] on div "PAQUETE DE 6 - Mercado Isis" at bounding box center [280, 339] width 117 height 29
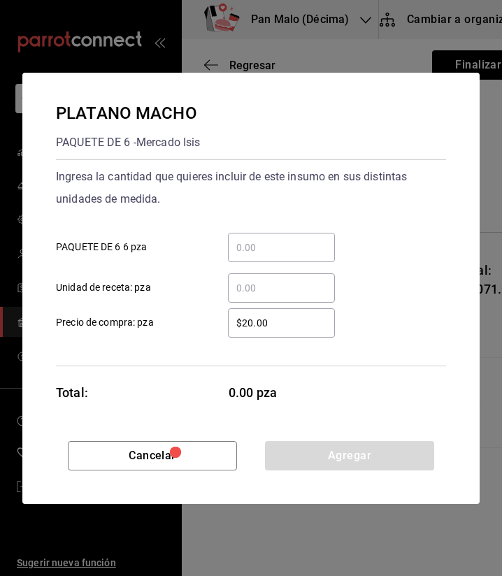
click at [258, 257] on div "​" at bounding box center [281, 247] width 107 height 29
click at [258, 256] on input "​ PAQUETE DE 6 6 pza" at bounding box center [281, 247] width 107 height 17
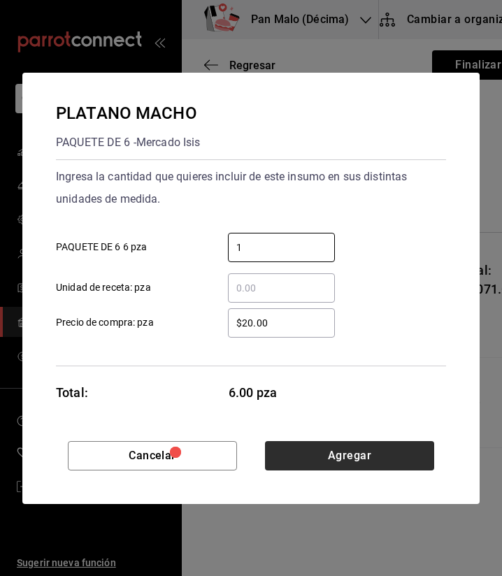
type input "1"
click at [369, 461] on button "Agregar" at bounding box center [349, 455] width 169 height 29
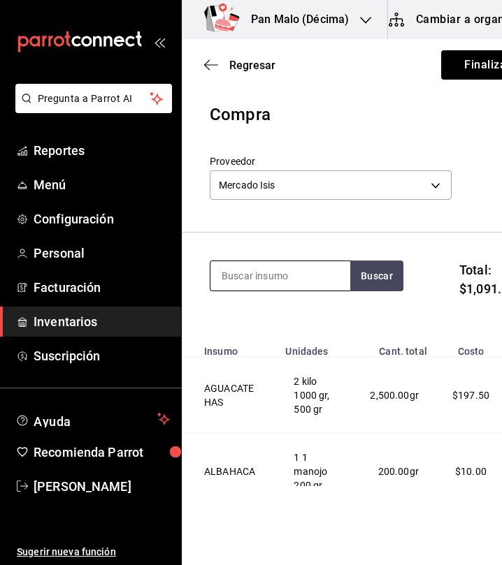
click at [254, 269] on input at bounding box center [280, 275] width 140 height 29
type input "fresa"
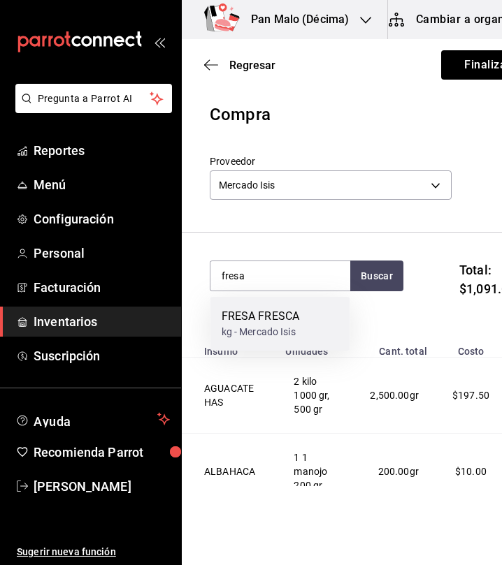
click at [321, 330] on div "FRESA FRESCA kg - Mercado Isis" at bounding box center [280, 324] width 140 height 54
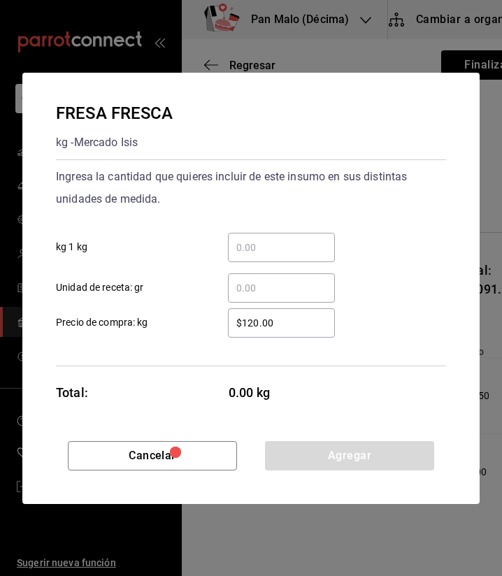
click at [280, 249] on input "​ kg 1 kg" at bounding box center [281, 247] width 107 height 17
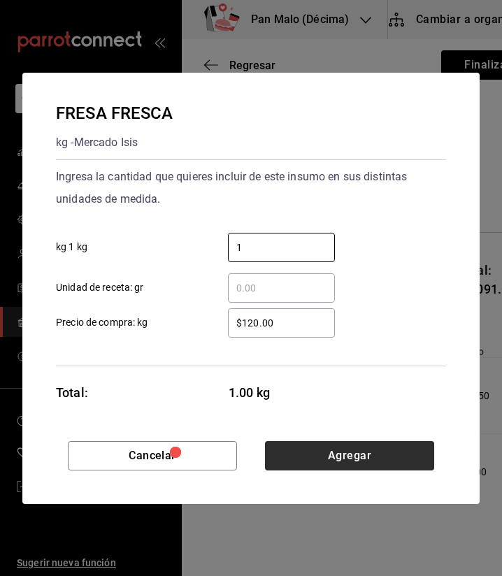
type input "1"
click at [314, 461] on button "Agregar" at bounding box center [349, 455] width 169 height 29
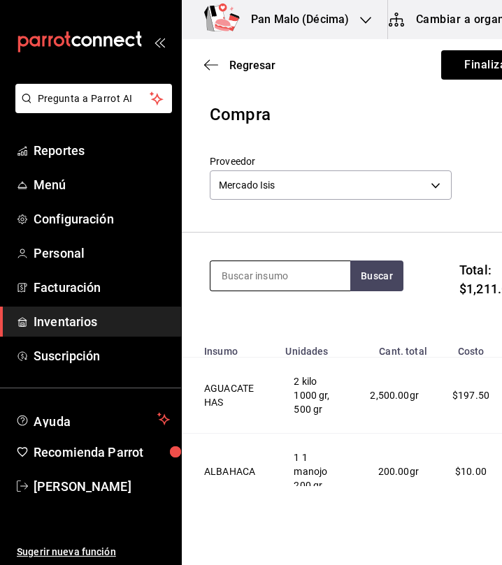
click at [249, 275] on input at bounding box center [280, 275] width 140 height 29
type input "jalapeño"
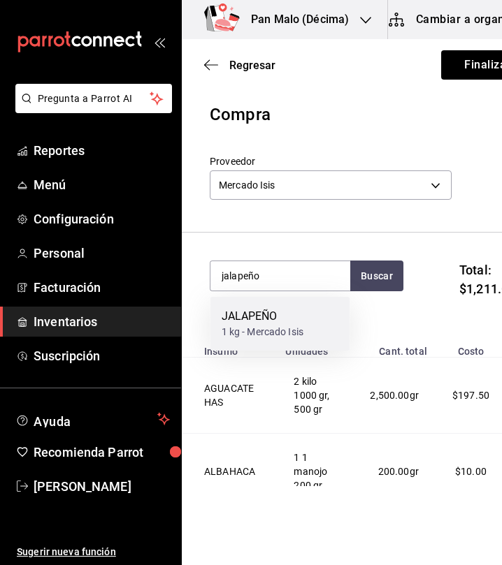
click at [289, 323] on div "JALAPEÑO" at bounding box center [263, 316] width 82 height 17
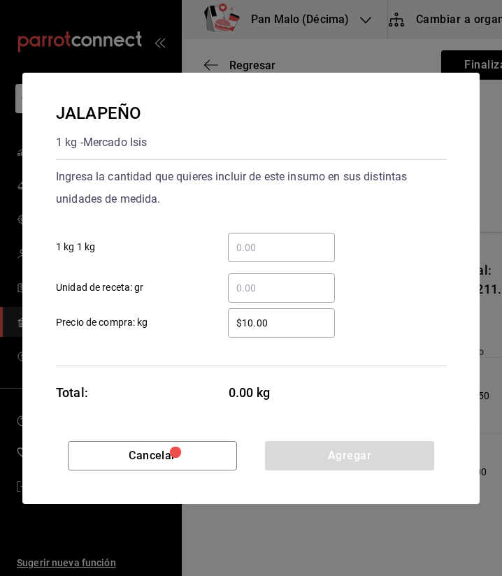
click at [247, 280] on input "​ Unidad de receta: gr" at bounding box center [281, 288] width 107 height 17
type input "4"
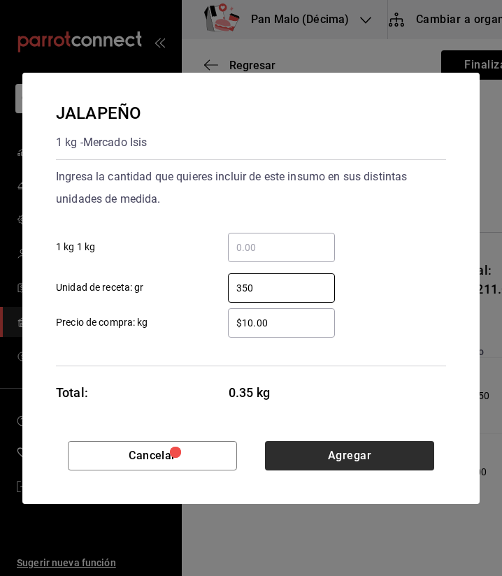
type input "350"
click at [305, 458] on button "Agregar" at bounding box center [349, 455] width 169 height 29
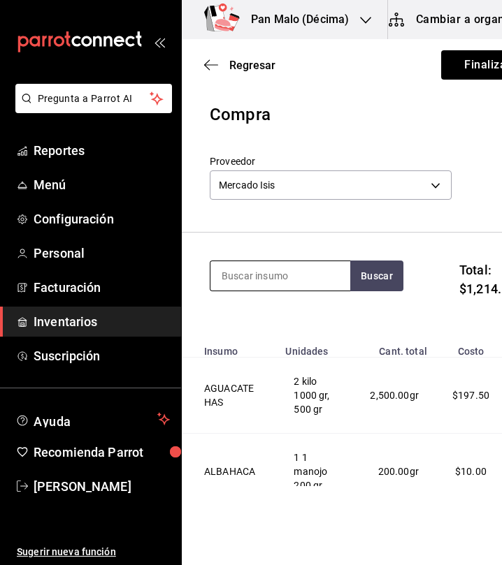
click at [296, 268] on input at bounding box center [280, 275] width 140 height 29
click at [290, 269] on input at bounding box center [280, 275] width 140 height 29
type input "c"
type input "rabano"
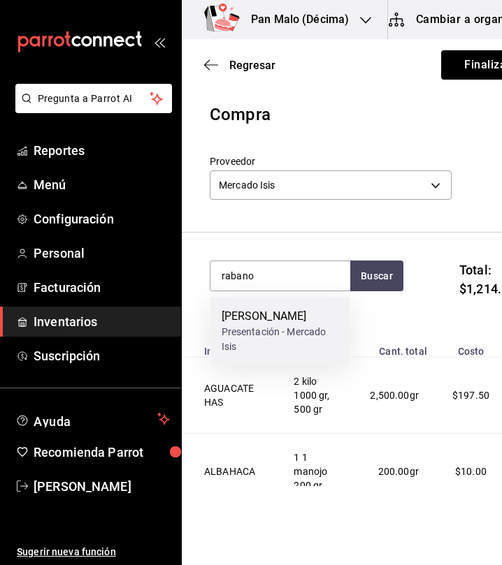
click at [311, 337] on div "Presentación - Mercado Isis" at bounding box center [280, 339] width 117 height 29
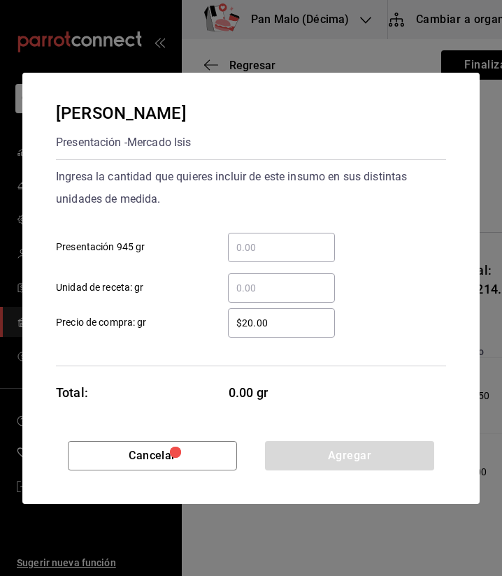
click at [274, 266] on div "​ Unidad de receta: gr" at bounding box center [245, 282] width 401 height 41
click at [274, 285] on input "​ Unidad de receta: gr" at bounding box center [281, 288] width 107 height 17
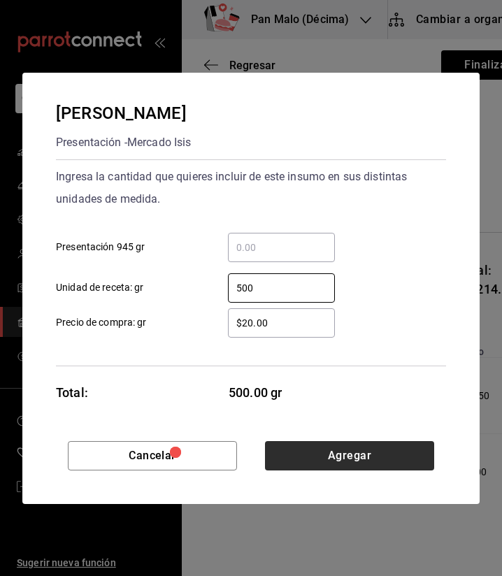
type input "500"
click at [310, 449] on button "Agregar" at bounding box center [349, 455] width 169 height 29
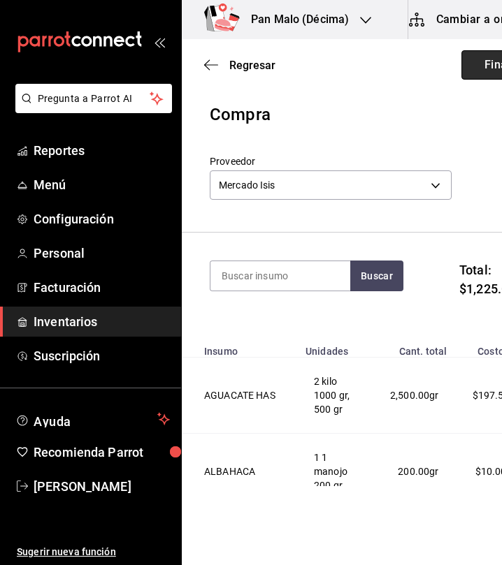
click at [463, 77] on button "Finalizar" at bounding box center [507, 64] width 93 height 29
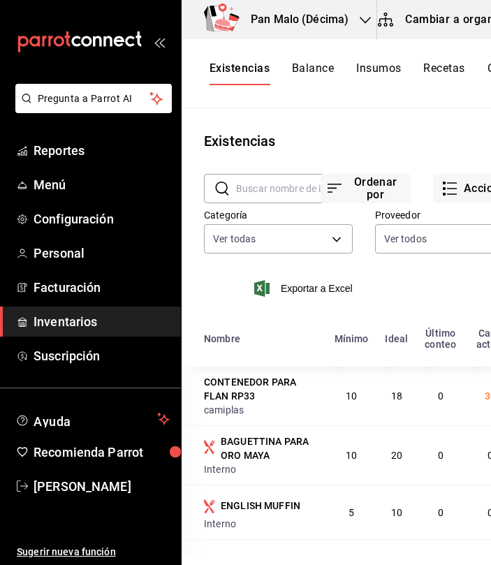
click at [300, 33] on div "Pan Malo (Décima)" at bounding box center [285, 19] width 184 height 39
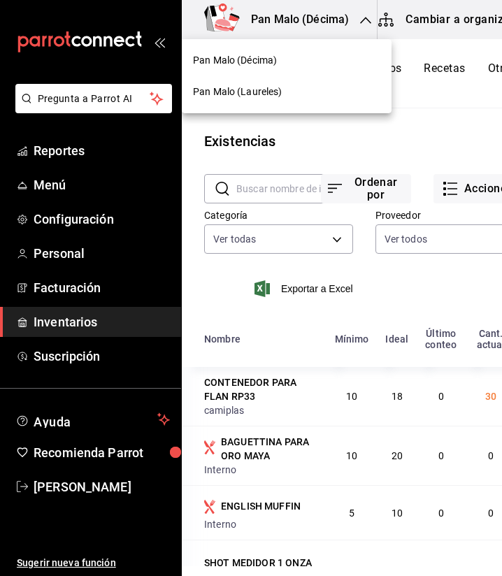
click at [269, 94] on span "Pan Malo (Laureles)" at bounding box center [237, 92] width 89 height 15
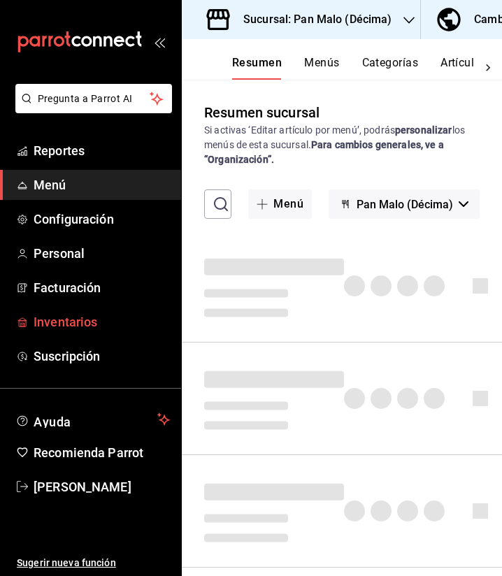
click at [82, 326] on span "Inventarios" at bounding box center [102, 321] width 136 height 19
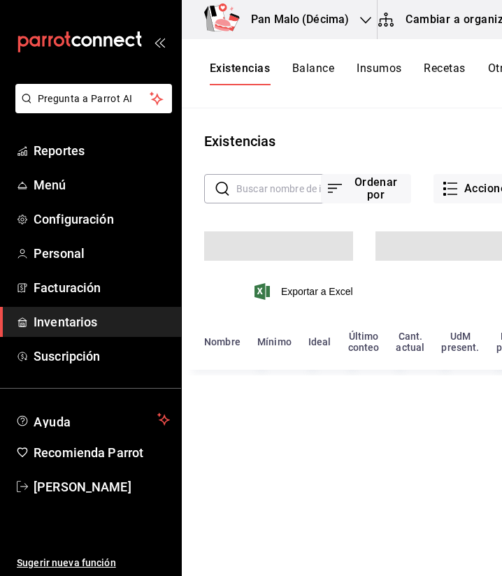
click at [456, 25] on button "Cambiar a organización" at bounding box center [455, 19] width 157 height 39
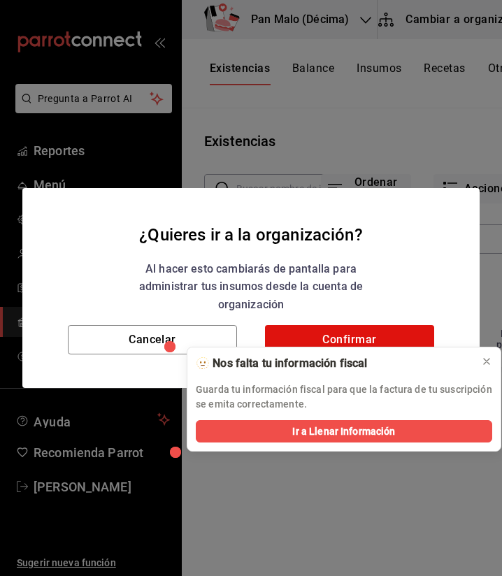
type input "36340c73-94e1-4ffc-8e70-5641b5614b16,62d2566f-a3bd-4000-8dc1-406bdbf1afd5,40f0e…"
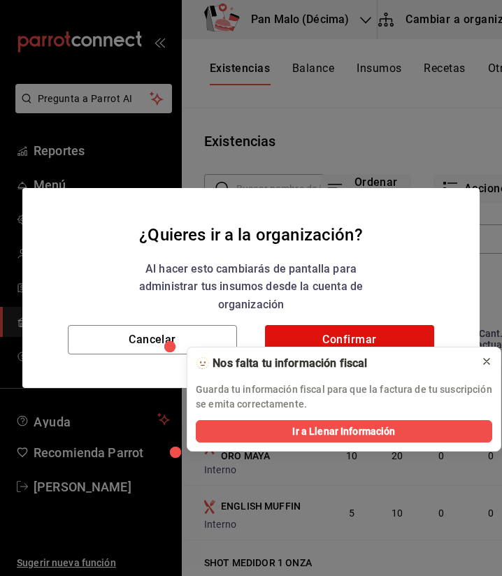
click at [484, 363] on icon at bounding box center [487, 361] width 6 height 6
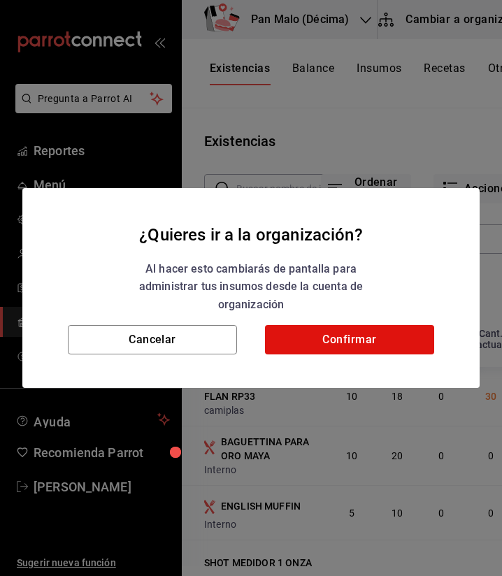
click at [173, 363] on div "Cancelar Confirmar" at bounding box center [250, 356] width 457 height 63
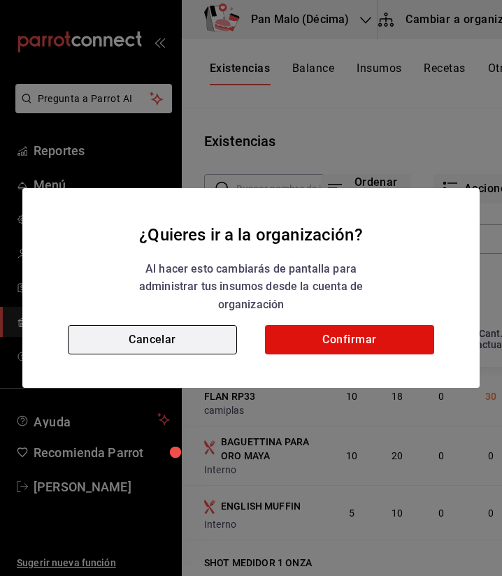
click at [156, 342] on button "Cancelar" at bounding box center [152, 339] width 169 height 29
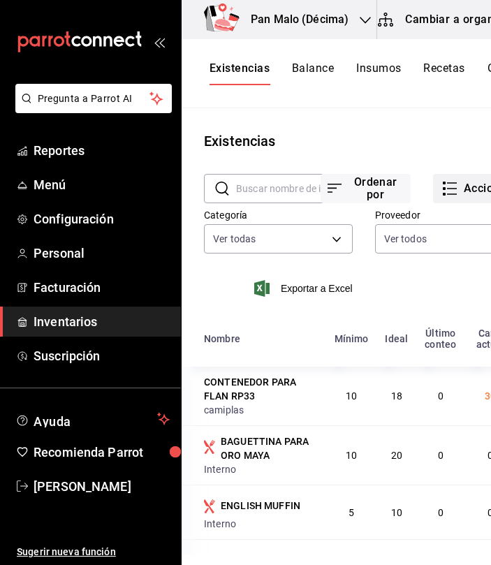
click at [453, 186] on button "Acciones" at bounding box center [478, 188] width 90 height 29
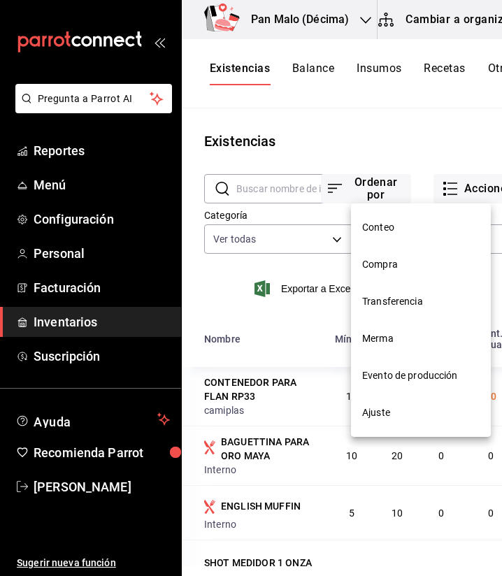
click at [400, 368] on li "Evento de producción" at bounding box center [421, 375] width 140 height 37
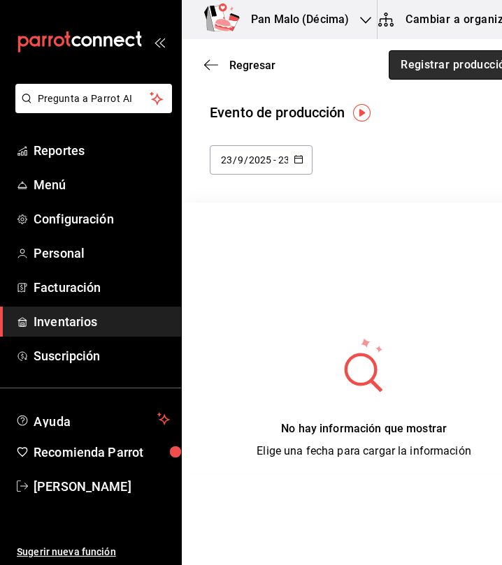
click at [397, 64] on button "Registrar producción" at bounding box center [456, 64] width 135 height 29
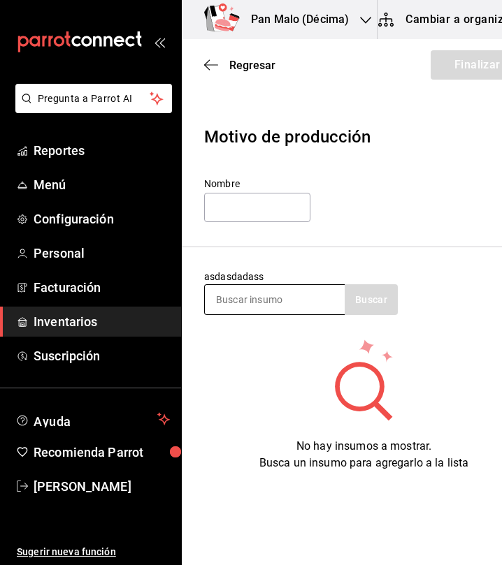
click at [249, 312] on input at bounding box center [275, 299] width 140 height 29
type input "muerto"
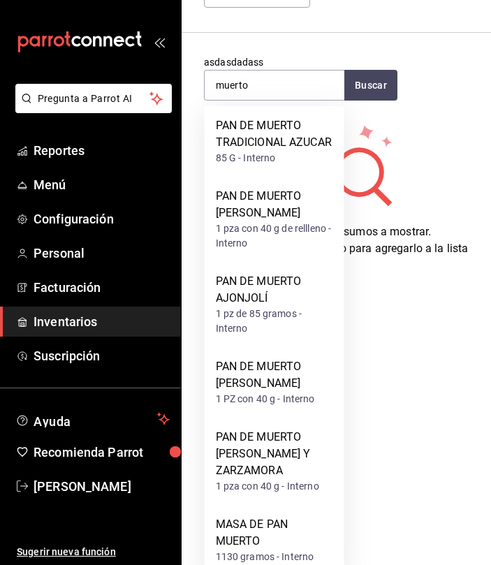
scroll to position [231, 0]
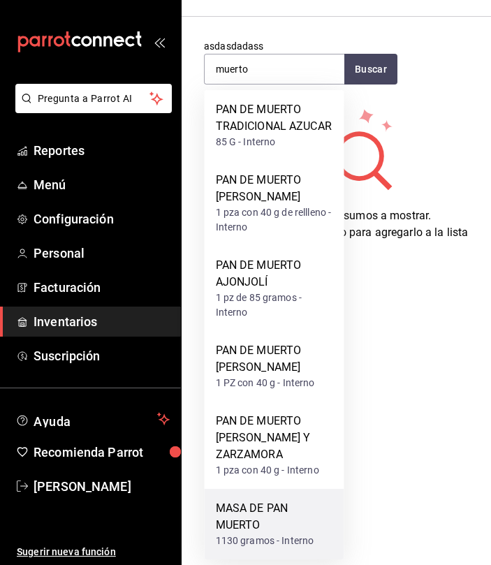
click at [277, 530] on div "MASA DE PAN MUERTO" at bounding box center [274, 517] width 117 height 34
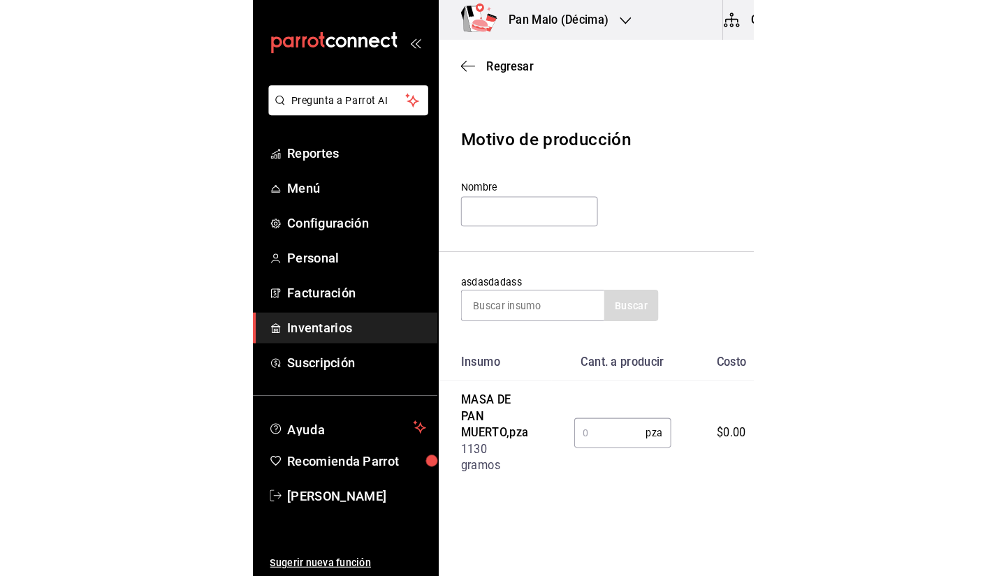
scroll to position [0, 0]
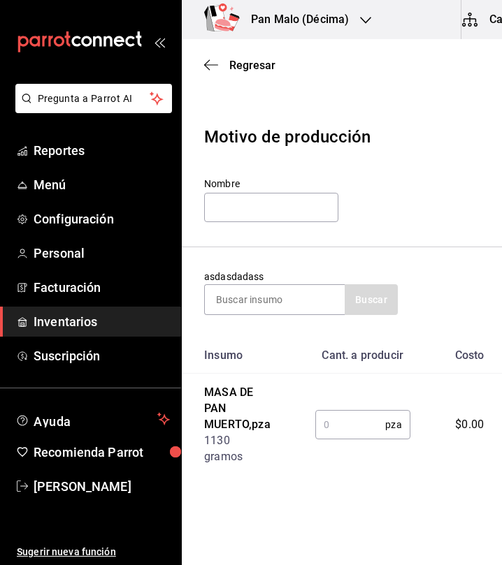
click at [322, 418] on td "pza ​" at bounding box center [363, 425] width 140 height 103
click at [321, 421] on input "text" at bounding box center [350, 425] width 71 height 28
type input "5"
click at [425, 157] on header "Motivo de producción Nombre" at bounding box center [412, 174] width 460 height 145
click at [355, 217] on div "Nombre" at bounding box center [411, 200] width 415 height 47
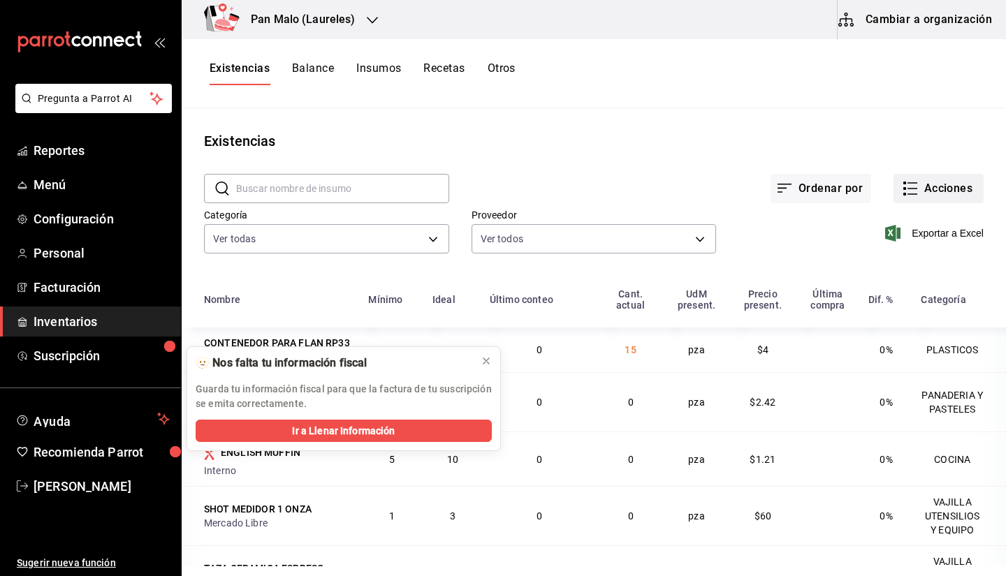
click at [501, 196] on button "Acciones" at bounding box center [939, 188] width 90 height 29
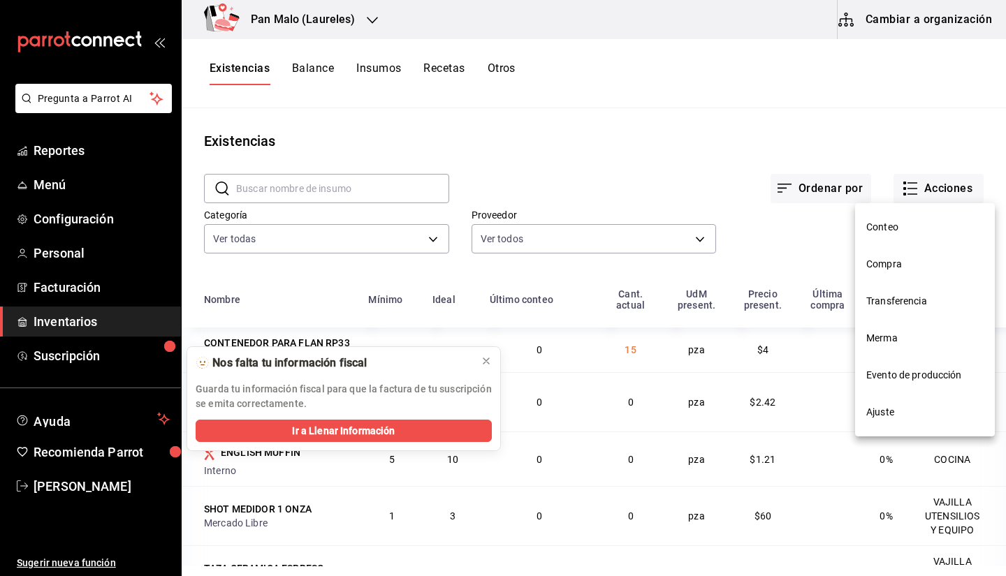
click at [501, 409] on span "Ajuste" at bounding box center [924, 412] width 117 height 15
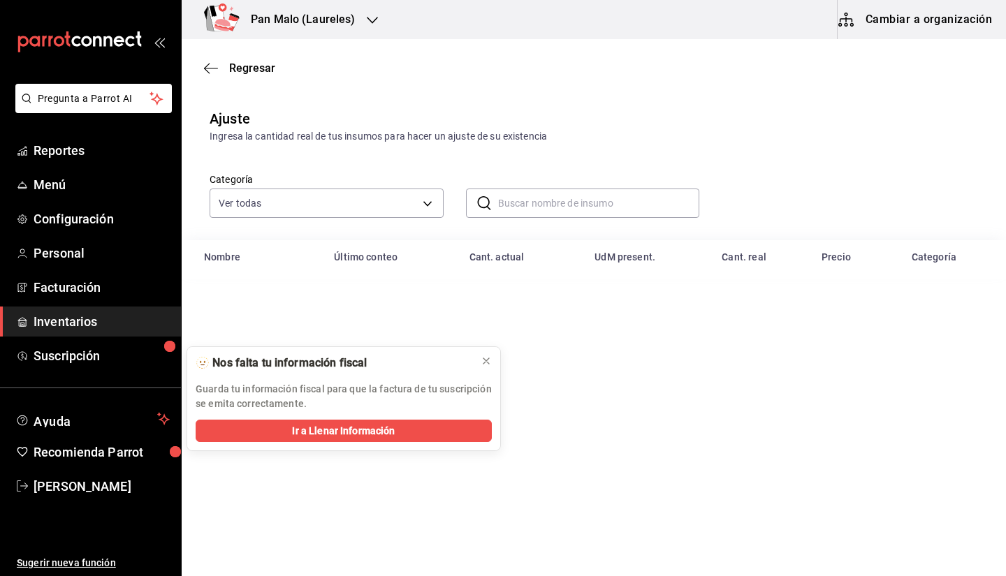
click at [498, 203] on div "​ ​" at bounding box center [583, 203] width 234 height 29
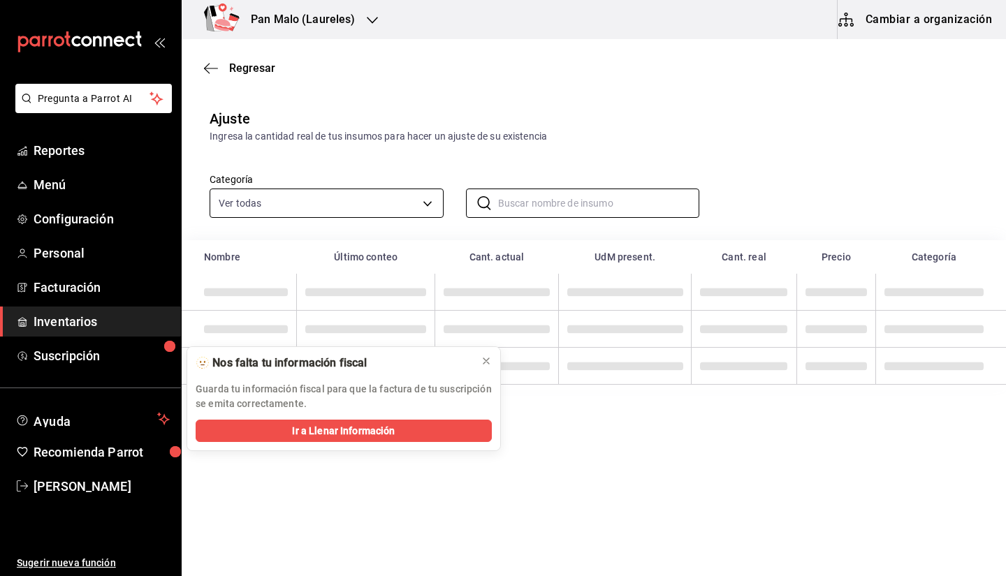
click at [344, 197] on body "Pregunta a Parrot AI Reportes Menú Configuración Personal Facturación Inventari…" at bounding box center [503, 249] width 1006 height 498
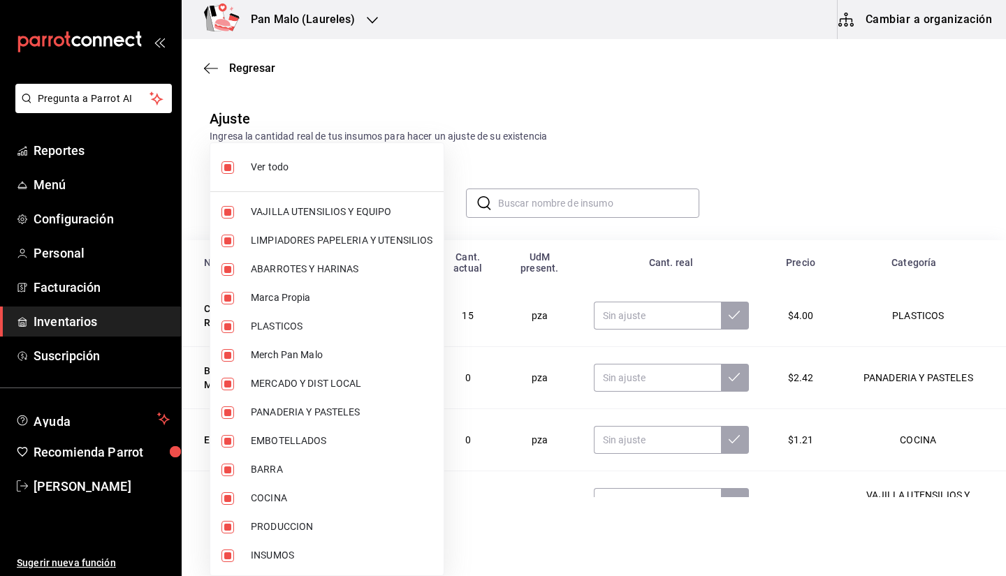
click at [320, 161] on span "Ver todo" at bounding box center [342, 167] width 182 height 15
checkbox input "false"
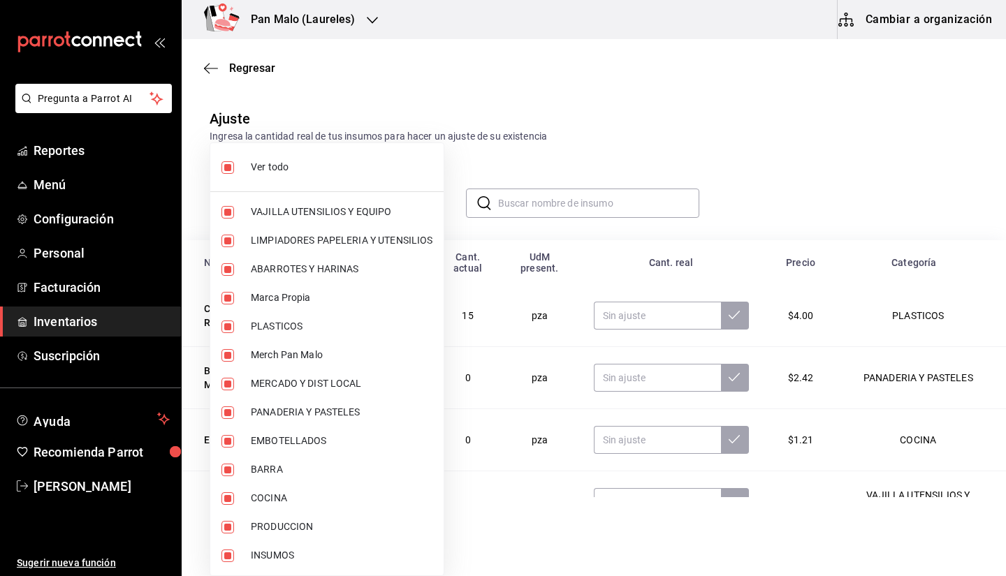
checkbox input "false"
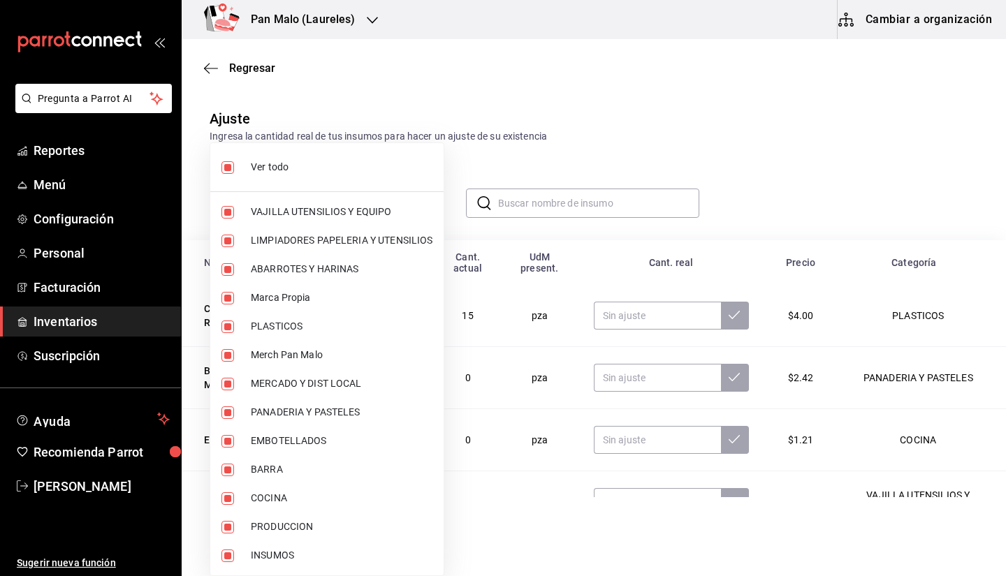
checkbox input "false"
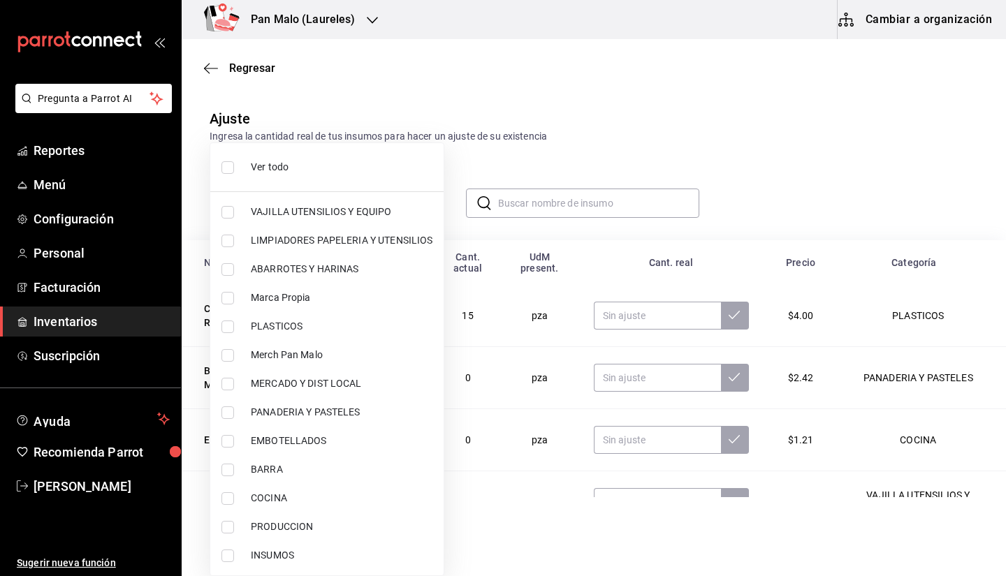
click at [501, 303] on div at bounding box center [503, 288] width 1006 height 576
click at [300, 208] on body "Pregunta a Parrot AI Reportes Menú Configuración Personal Facturación Inventari…" at bounding box center [503, 249] width 1006 height 498
